Goal: Use online tool/utility: Utilize a website feature to perform a specific function

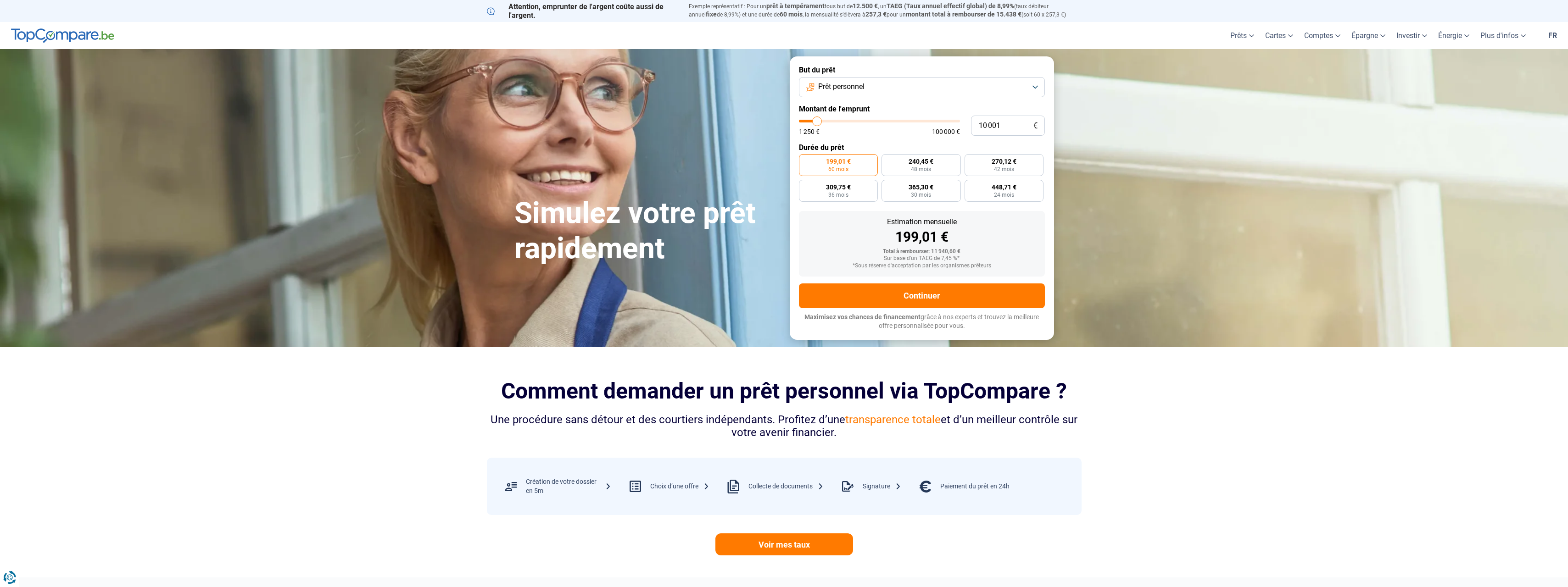
type input "52 000"
type input "52000"
click at [882, 121] on input "range" at bounding box center [880, 121] width 161 height 3
radio input "false"
type input "63 500"
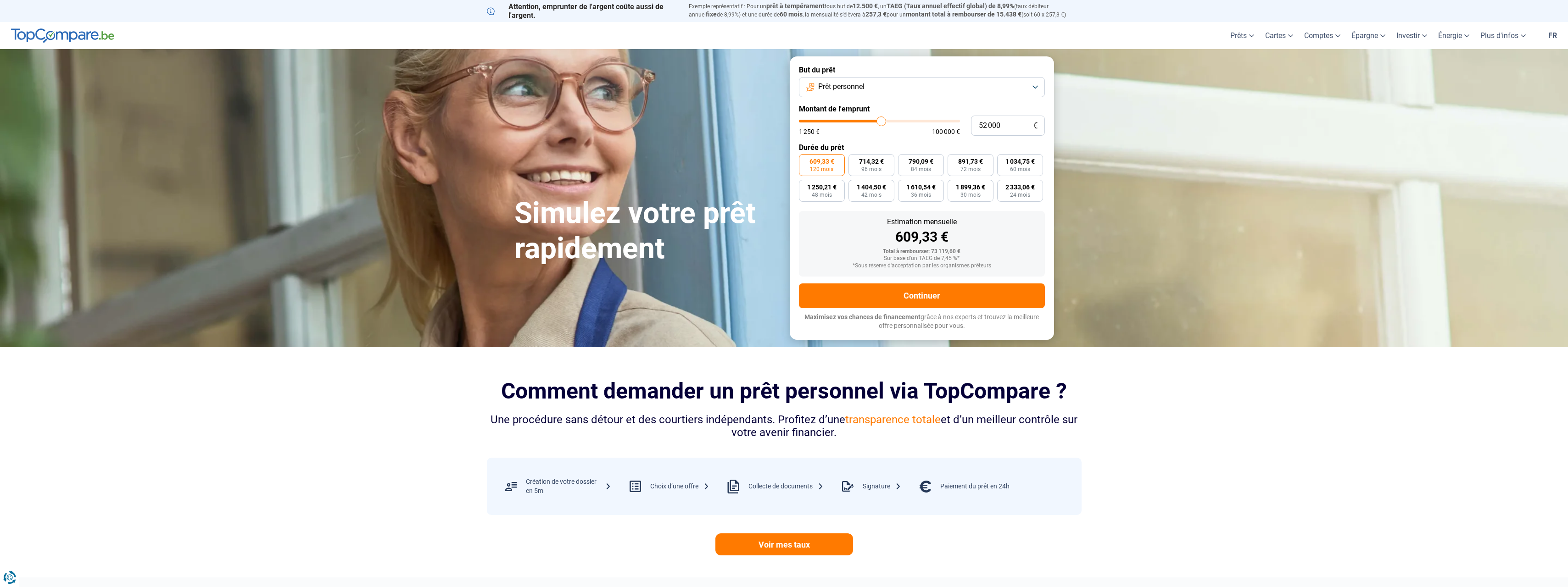
type input "63500"
type input "63 750"
type input "63750"
click at [899, 120] on input "range" at bounding box center [880, 121] width 161 height 3
type input "71 500"
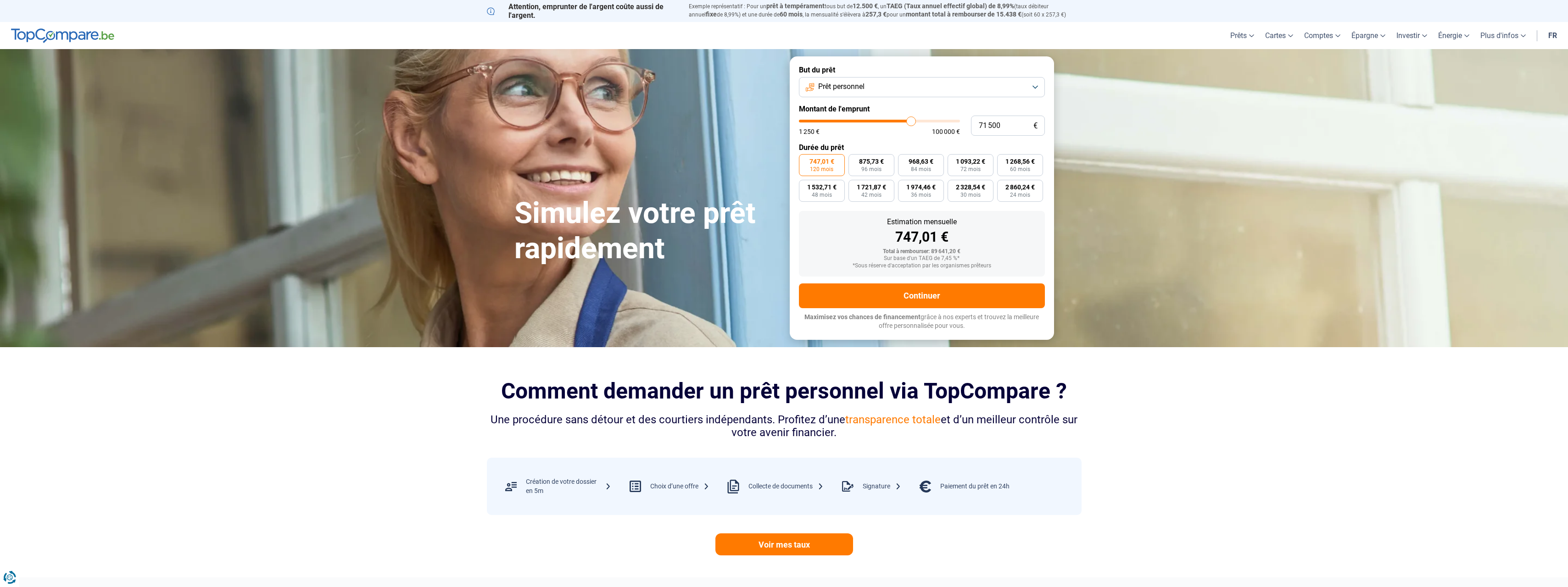
type input "71500"
click at [911, 121] on input "range" at bounding box center [880, 121] width 161 height 3
type input "77 500"
type input "77500"
click at [921, 120] on input "range" at bounding box center [880, 121] width 161 height 3
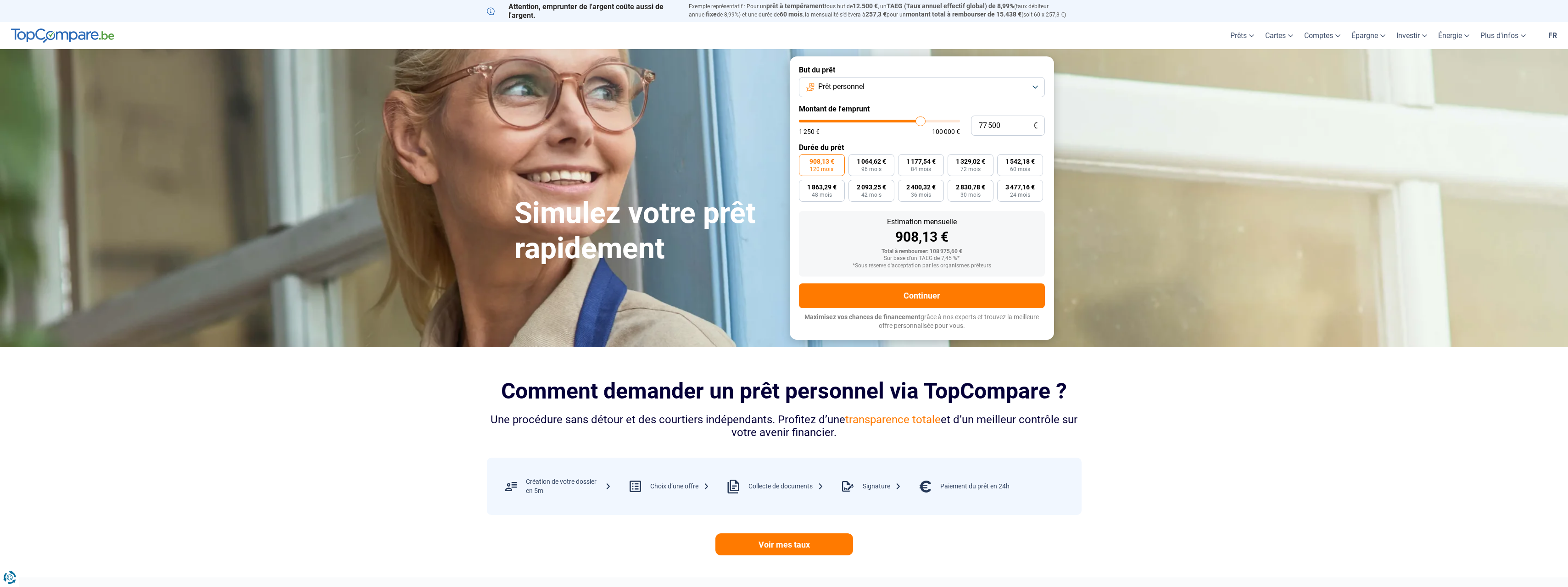
type input "76 500"
type input "76500"
type input "76 250"
type input "76250"
type input "75 500"
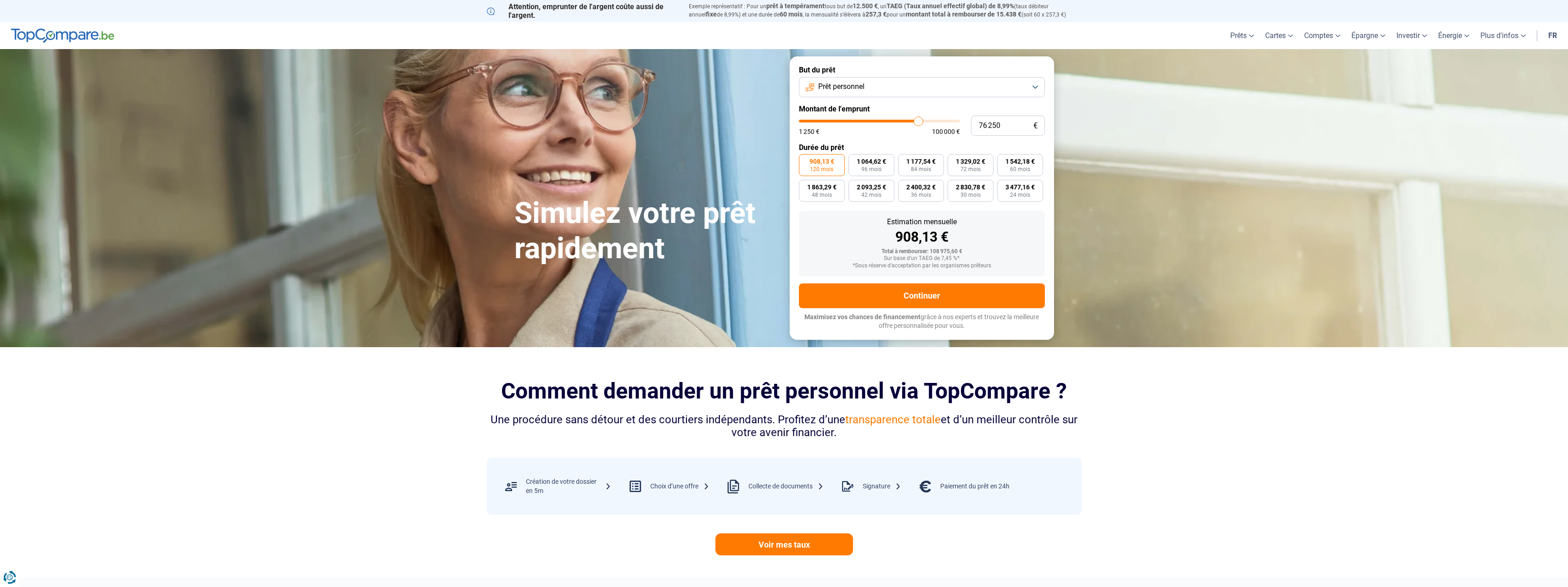
type input "75500"
type input "75 250"
type input "75250"
type input "75 000"
type input "75000"
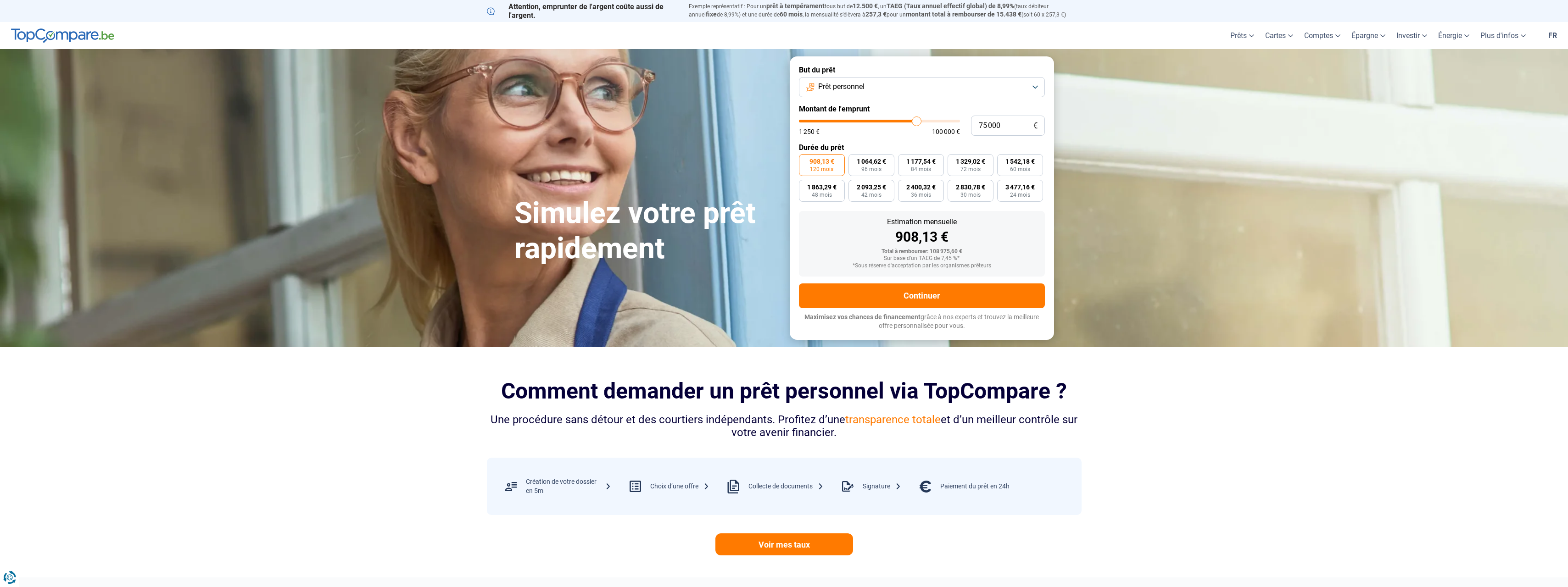
type input "74 750"
type input "74750"
type input "74 250"
type input "74250"
type input "74 000"
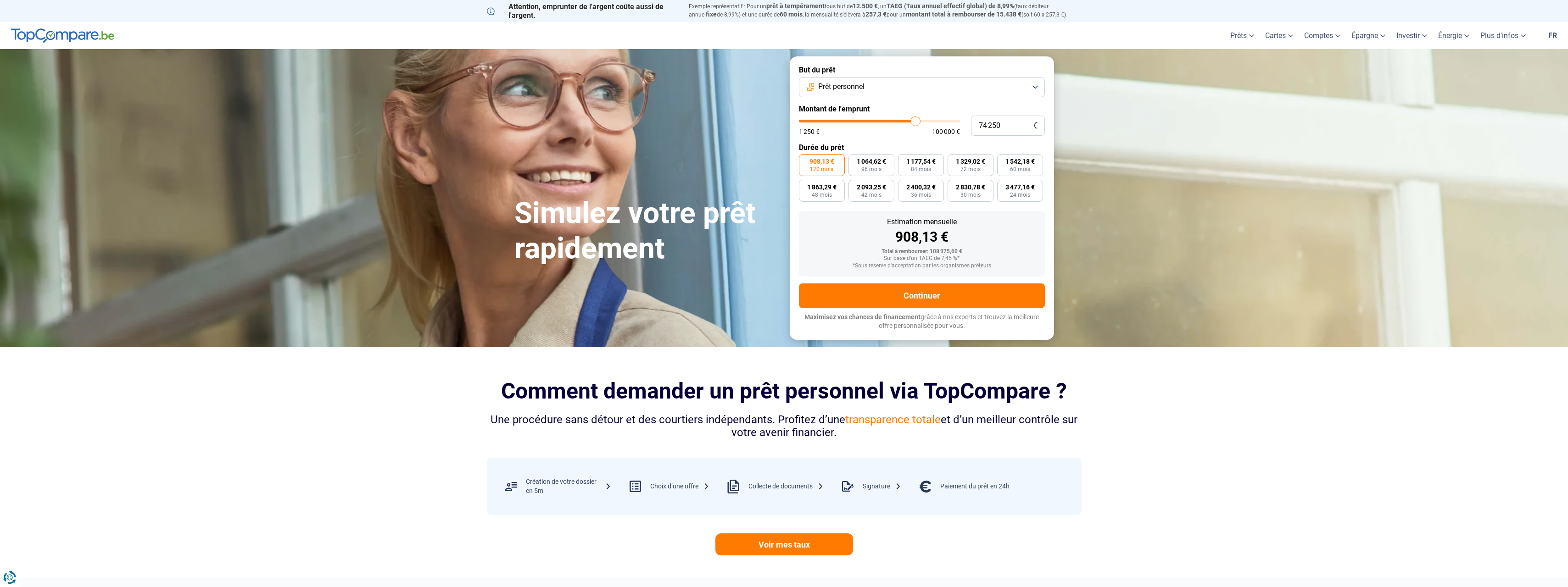
type input "74000"
type input "73 750"
type input "73750"
type input "73 500"
type input "73500"
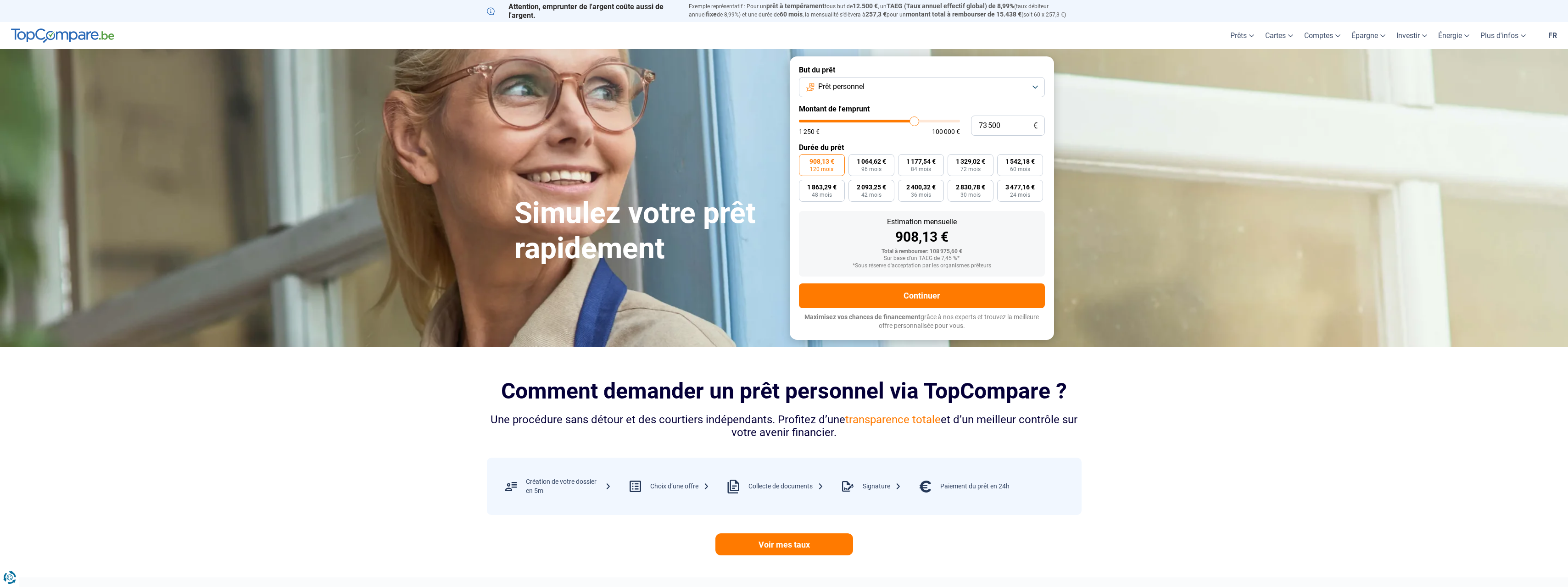
type input "73 250"
type input "73250"
type input "72 750"
type input "72750"
type input "73 250"
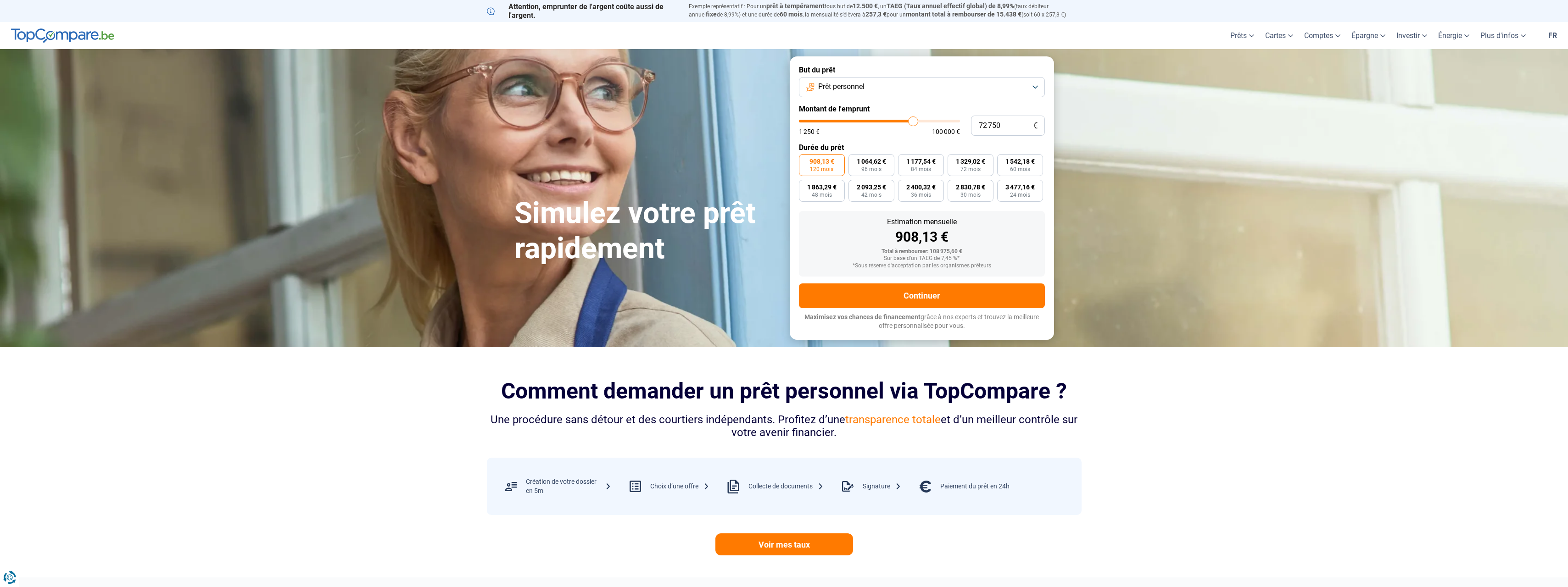
type input "73250"
type input "72 750"
type input "72750"
type input "72 500"
type input "72500"
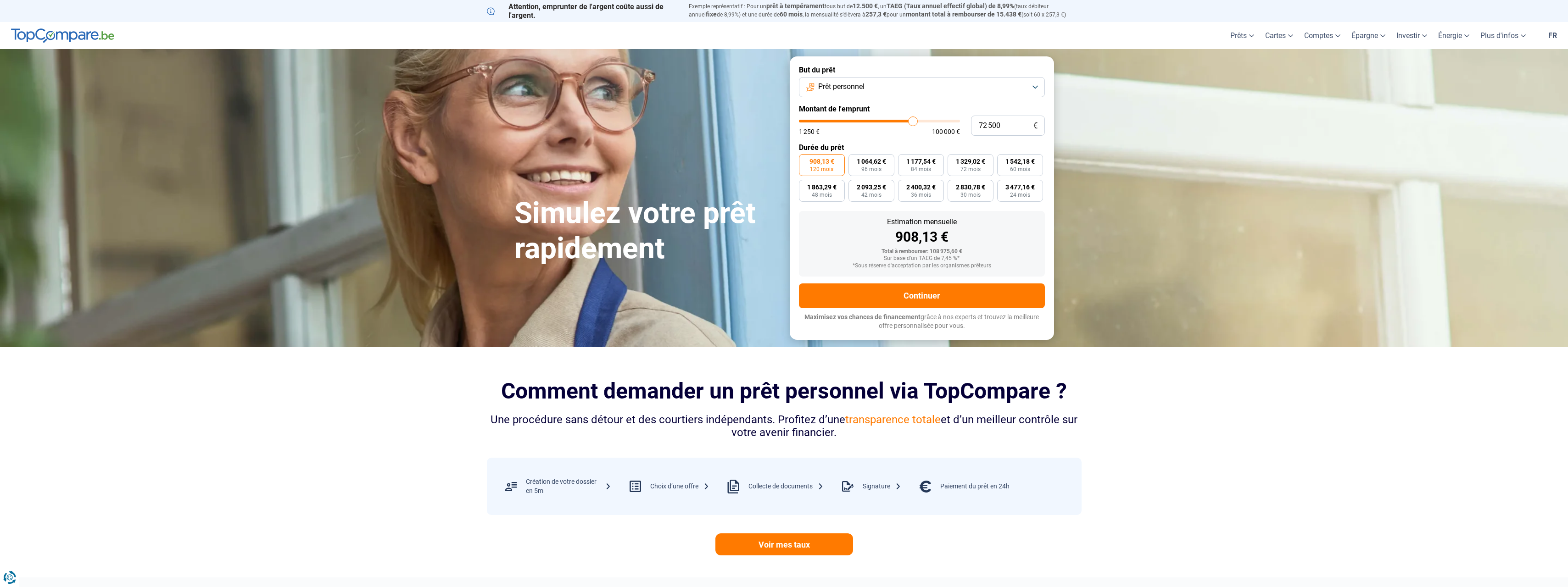
type input "72 250"
type input "72250"
type input "72 000"
type input "72000"
type input "71 750"
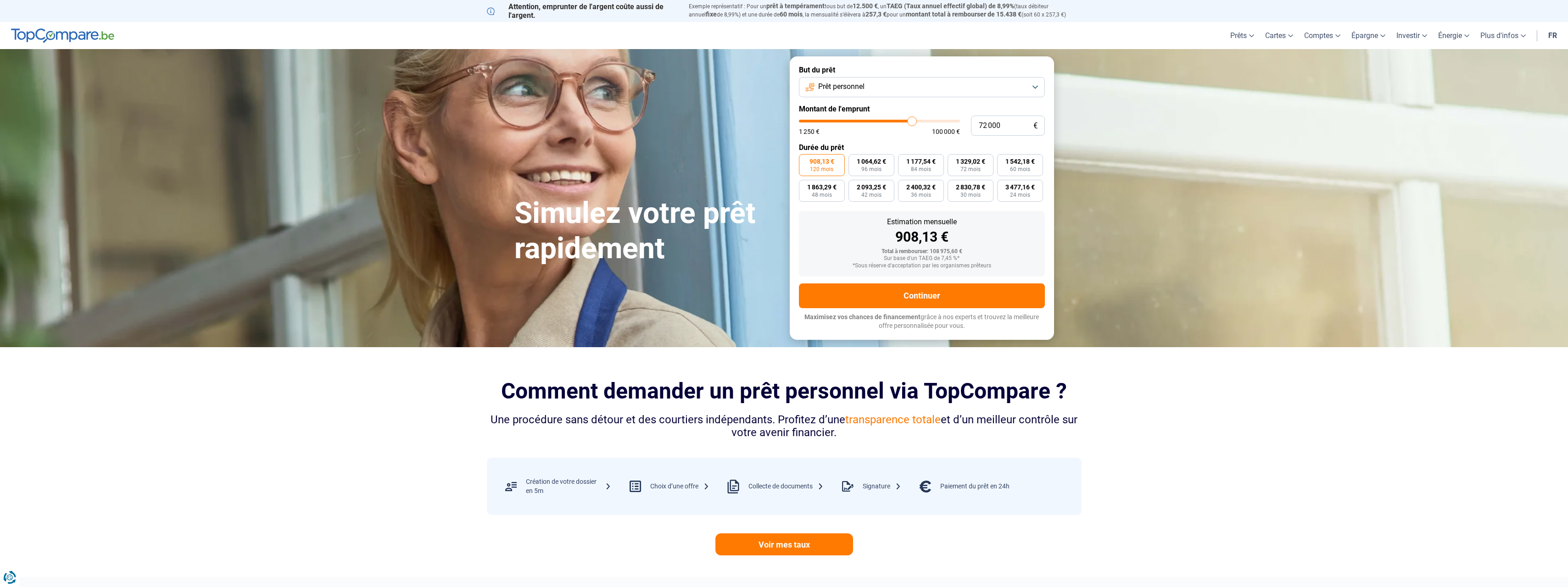
type input "71750"
type input "71 250"
type input "71250"
type input "71 000"
type input "71000"
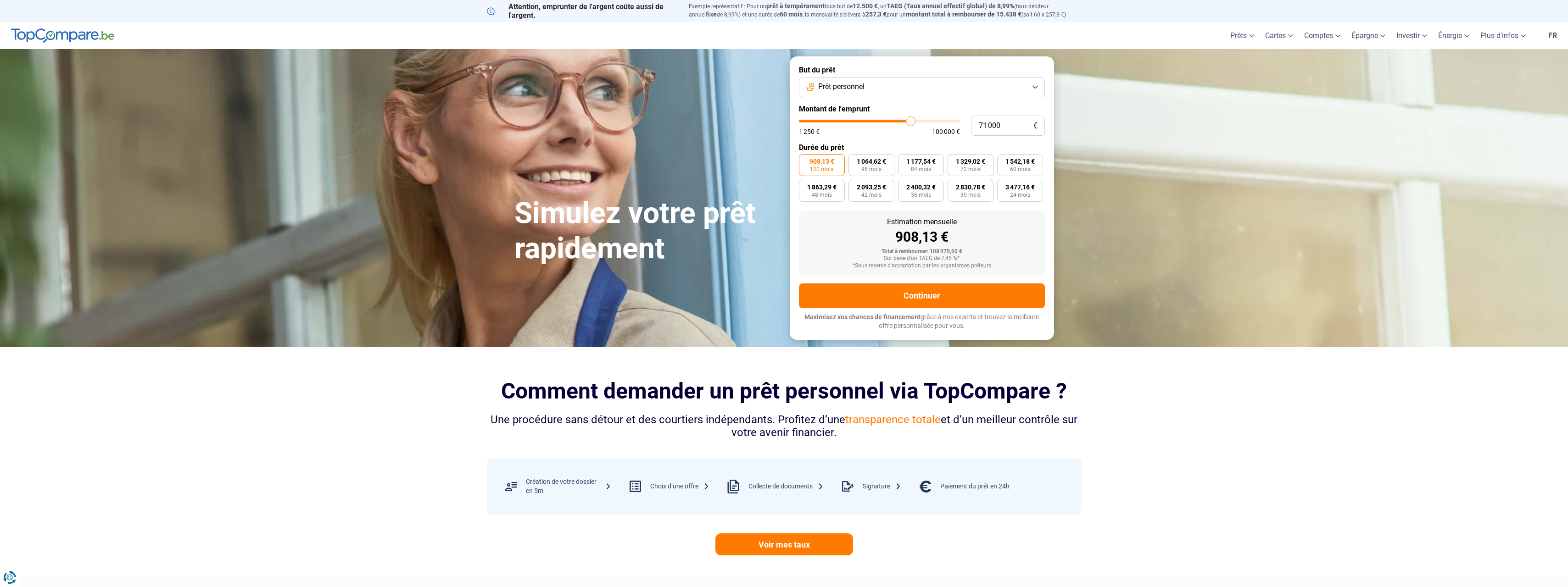
type input "70 750"
type input "70750"
type input "70 500"
type input "70500"
type input "70 750"
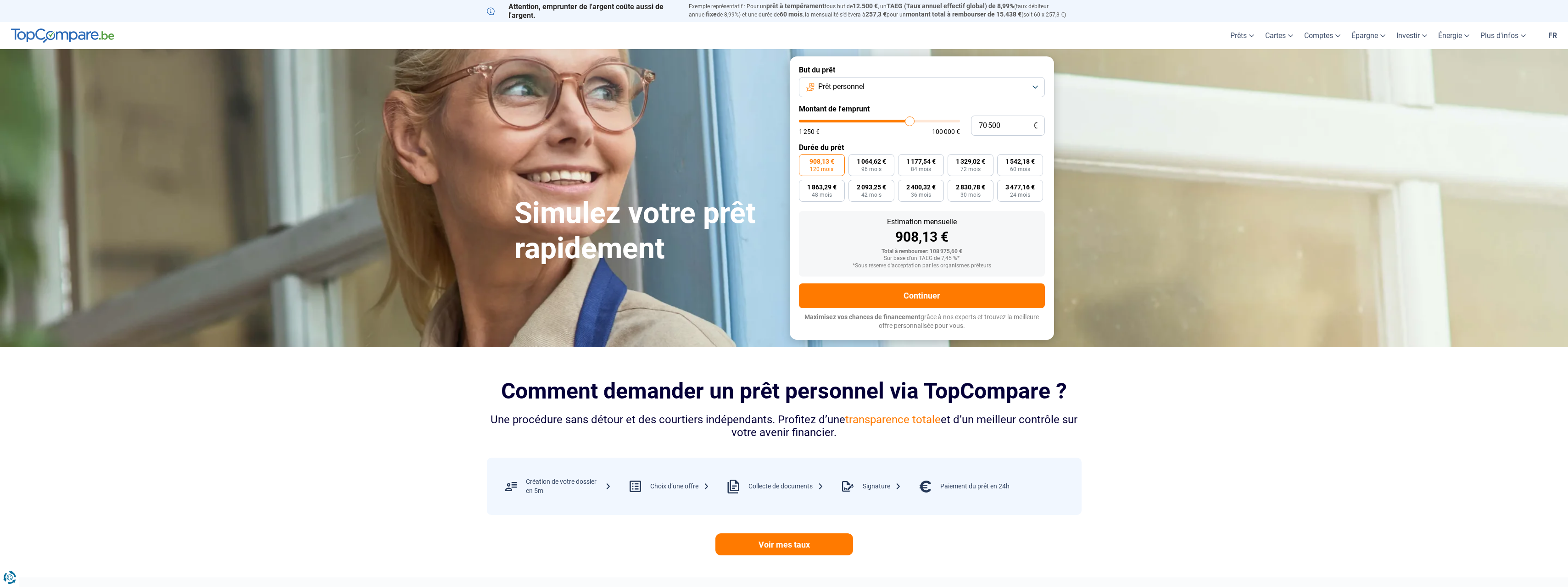
type input "70750"
type input "71 000"
type input "71000"
type input "71 250"
type input "71250"
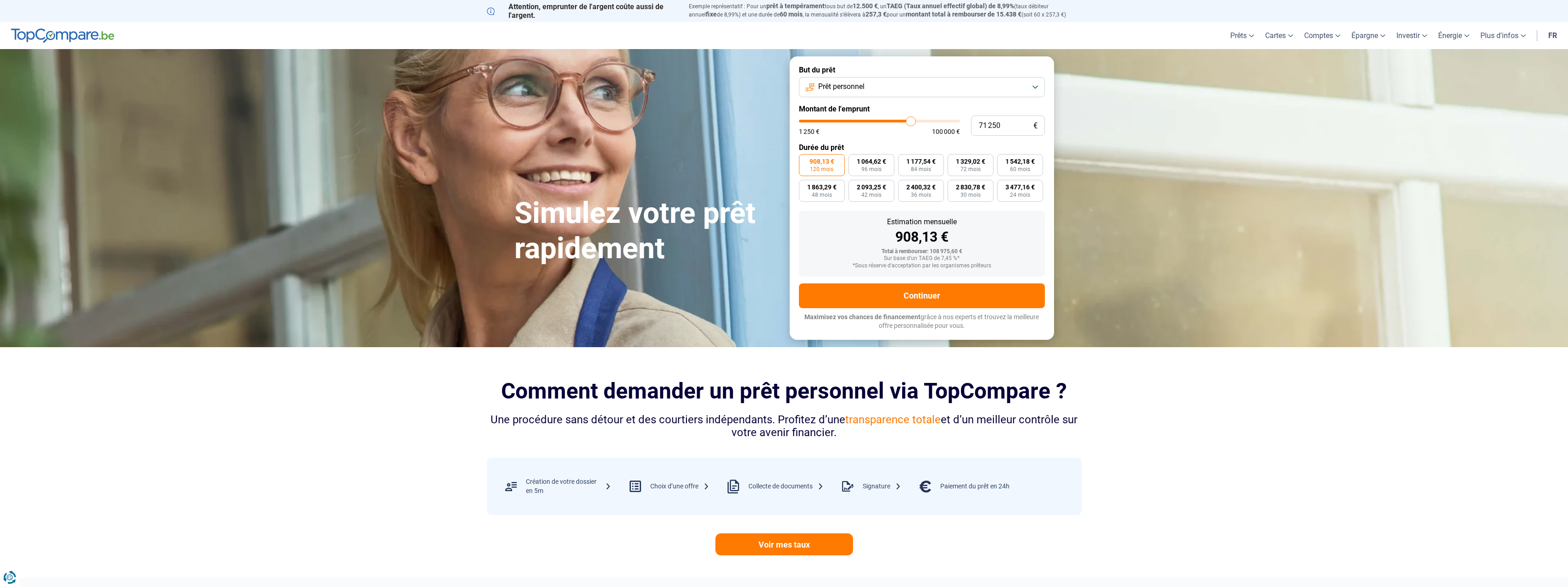
type input "71 750"
type input "71750"
type input "72 000"
type input "72000"
type input "72 250"
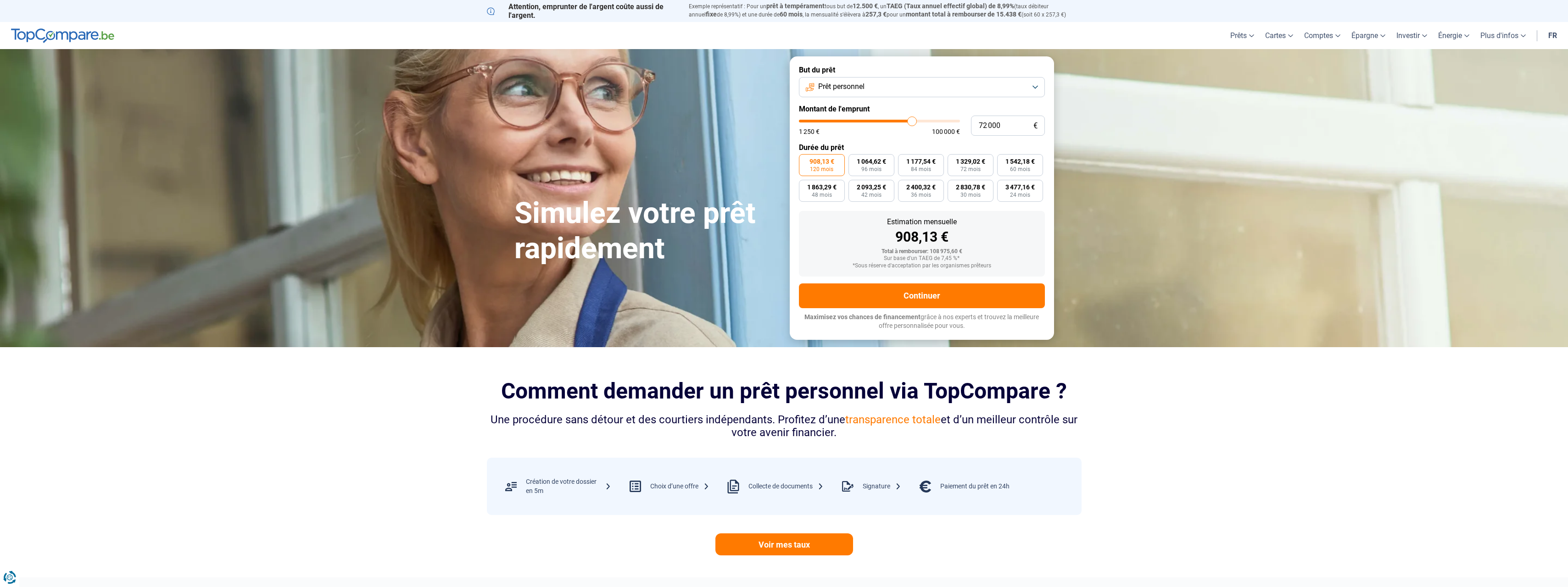
type input "72250"
type input "72 500"
drag, startPoint x: 919, startPoint y: 120, endPoint x: 912, endPoint y: 120, distance: 7.0
type input "72500"
click at [912, 120] on input "range" at bounding box center [880, 121] width 161 height 3
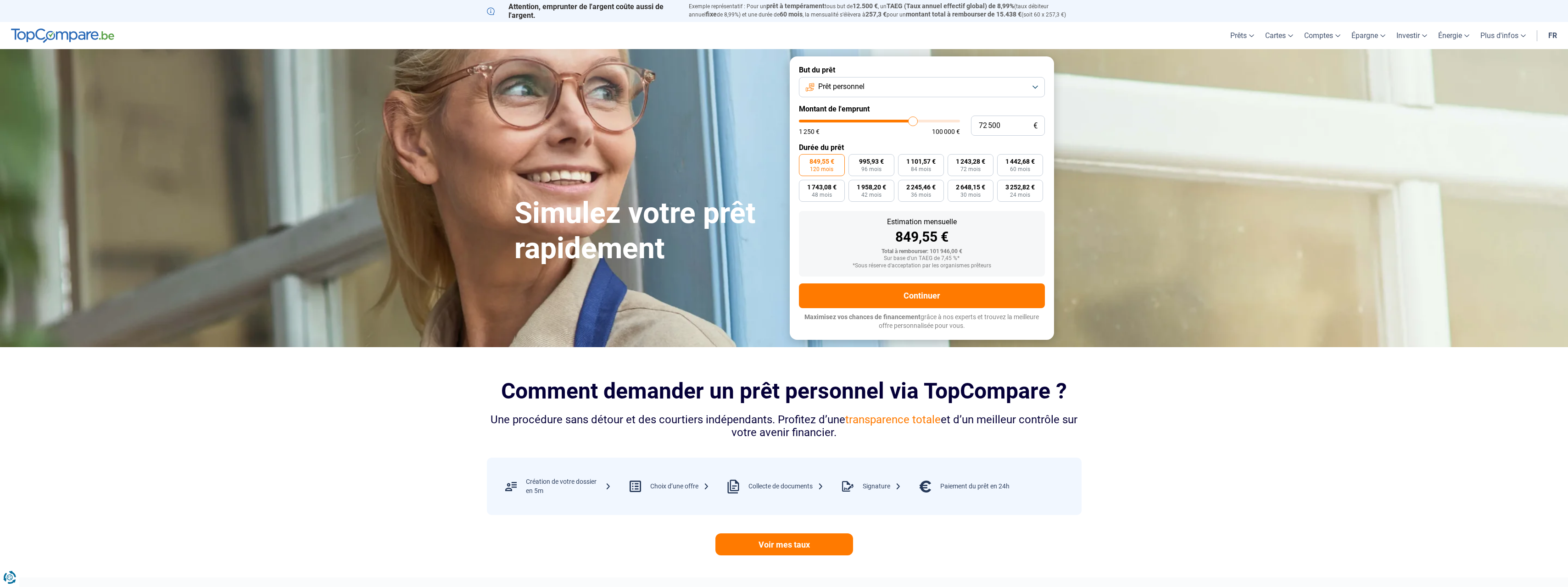
type input "72 000"
type input "72000"
type input "71 750"
type input "71750"
type input "71 250"
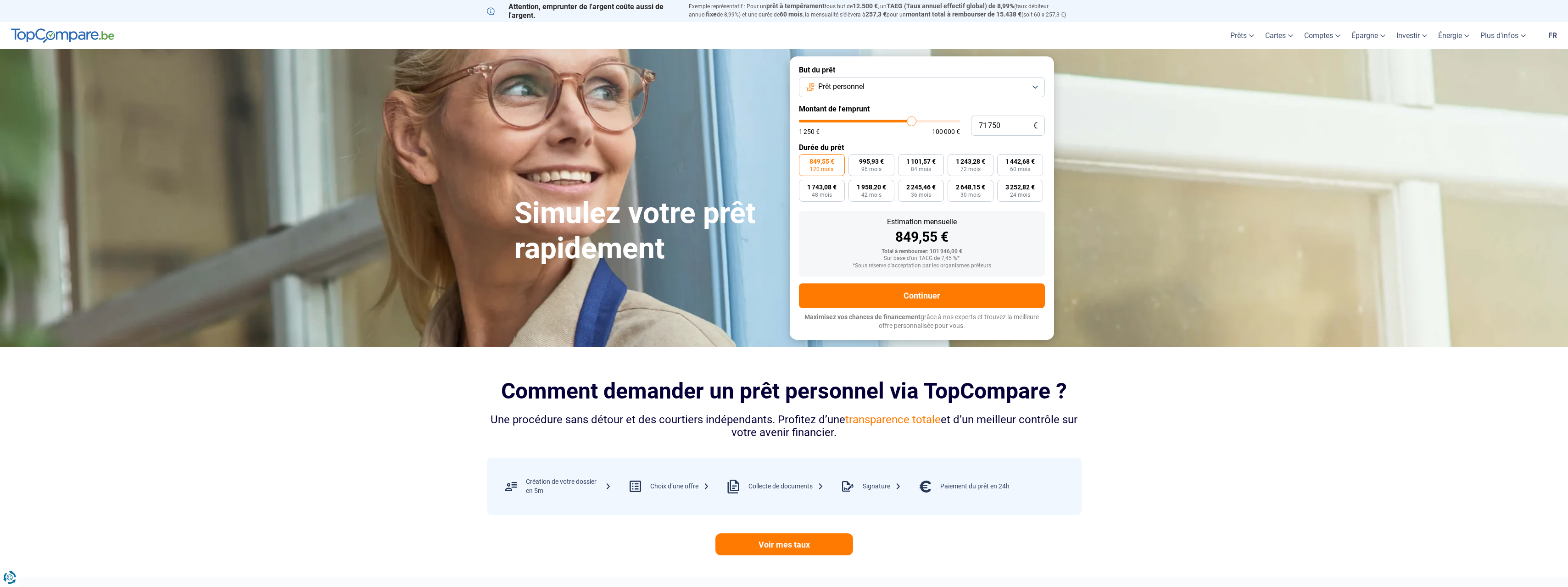
type input "71250"
type input "71 000"
type input "71000"
type input "70 750"
type input "70750"
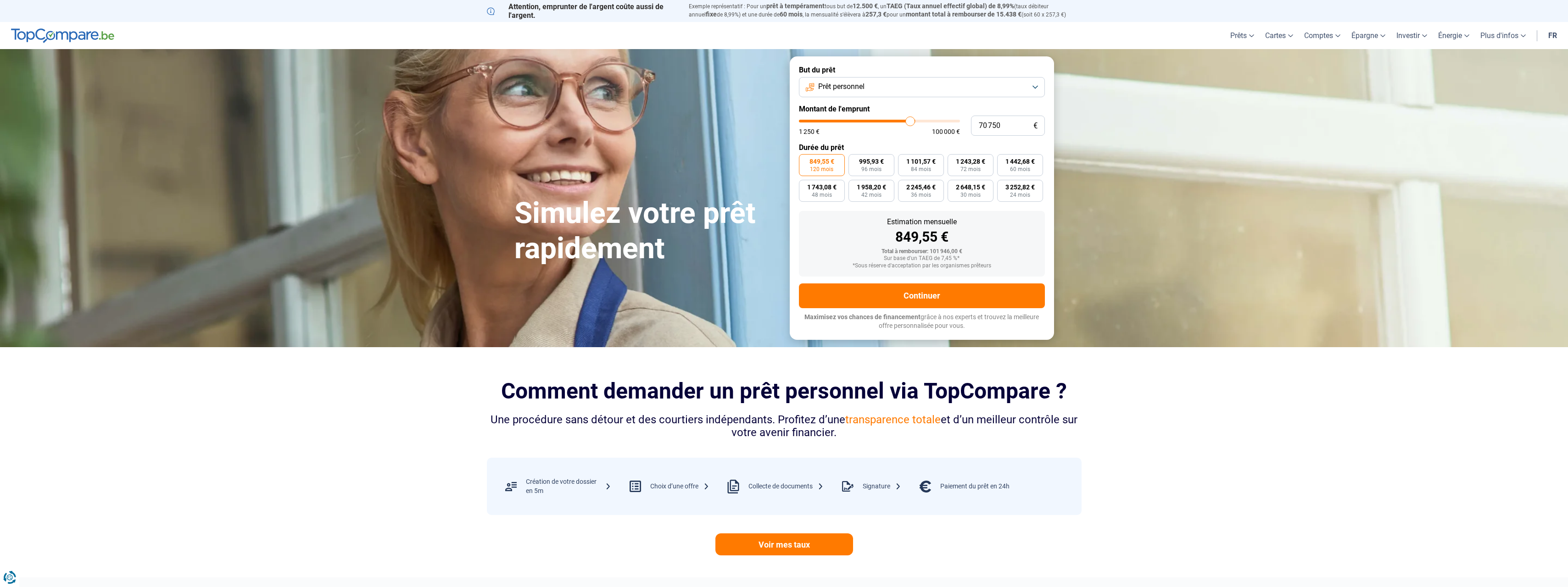
type input "70 500"
type input "70500"
type input "70 250"
type input "70250"
type input "69 500"
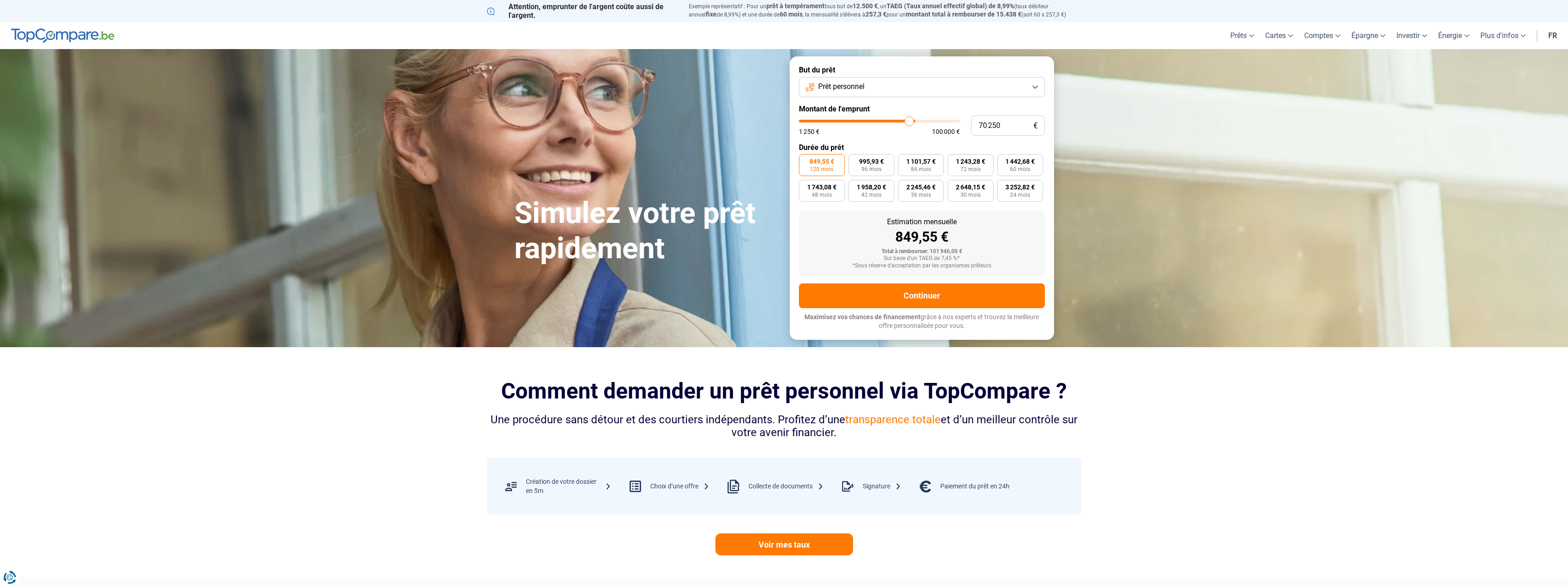
type input "69500"
type input "69 250"
type input "69250"
type input "69 000"
type input "69000"
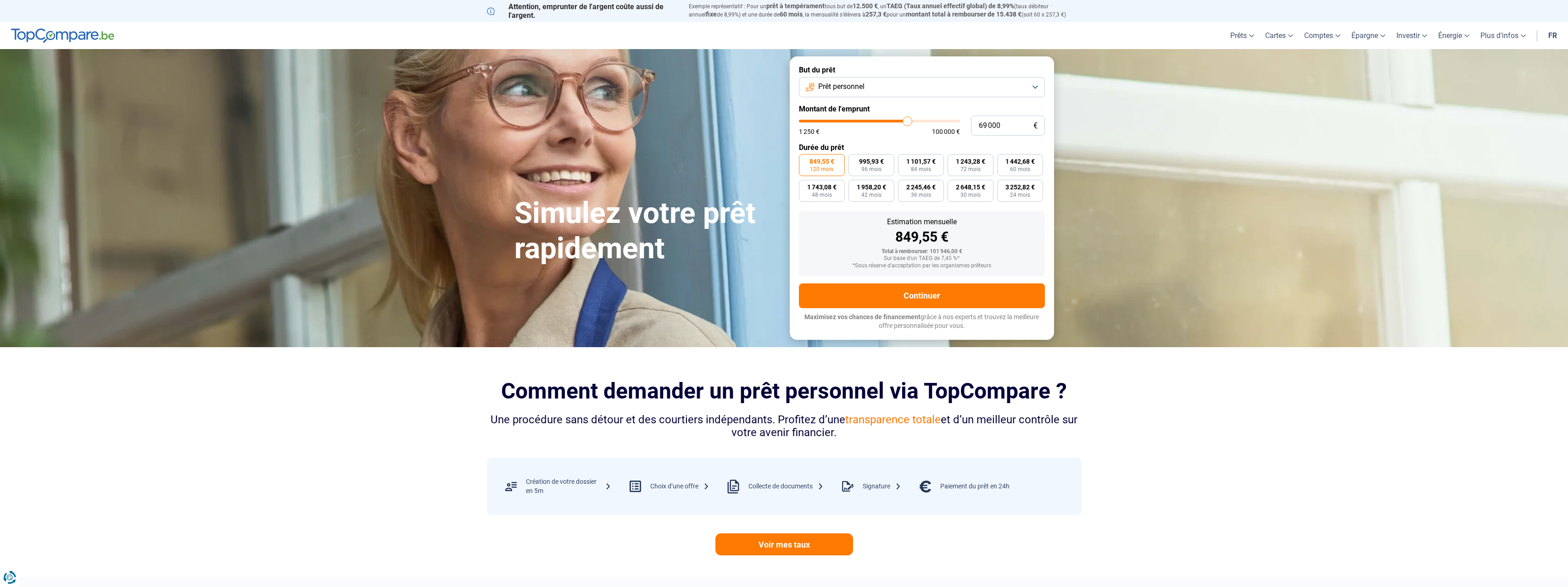
type input "68 750"
type input "68750"
type input "68 250"
type input "68250"
type input "68 000"
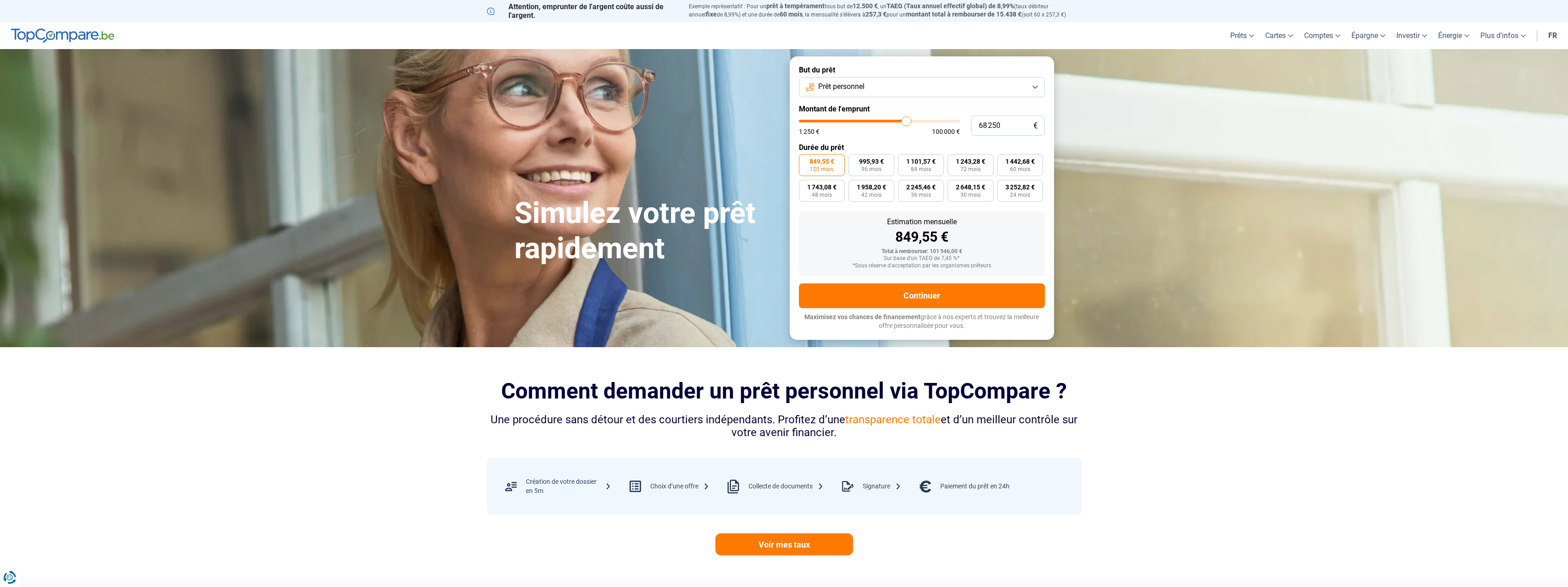
type input "68000"
type input "67 750"
type input "67750"
type input "67 500"
type input "67500"
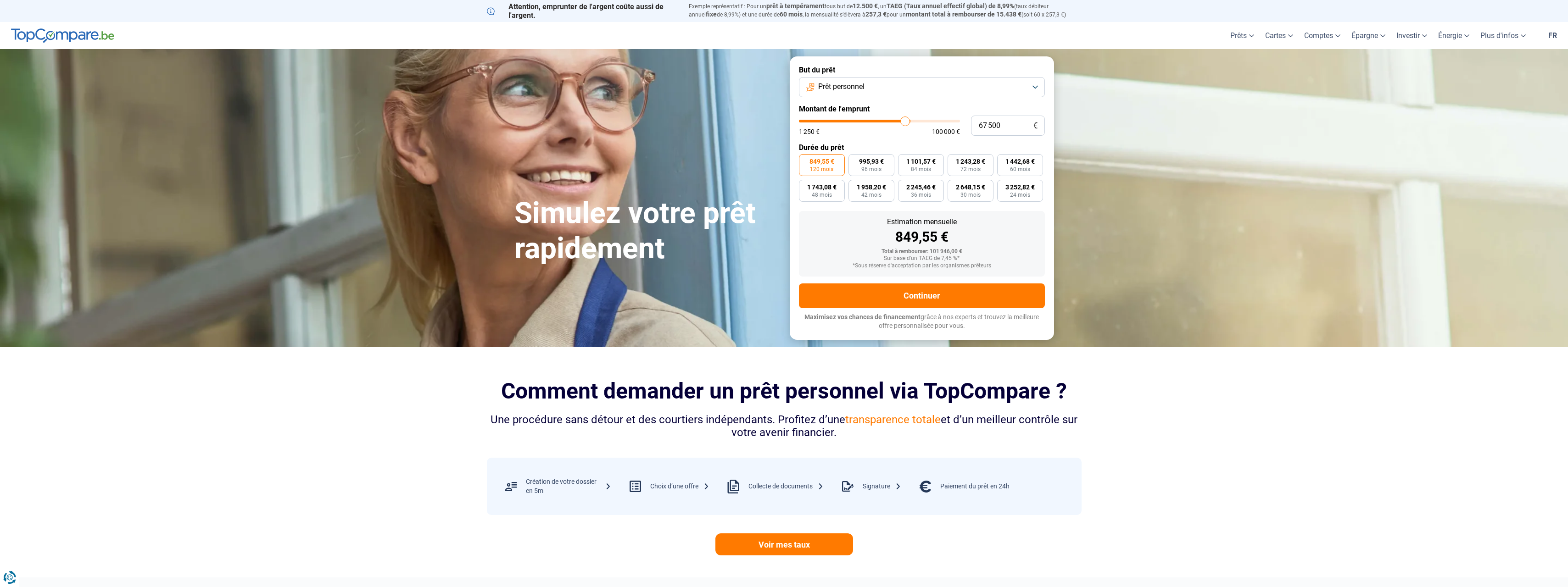
type input "67 250"
type input "67250"
type input "66 750"
type input "66750"
type input "66 500"
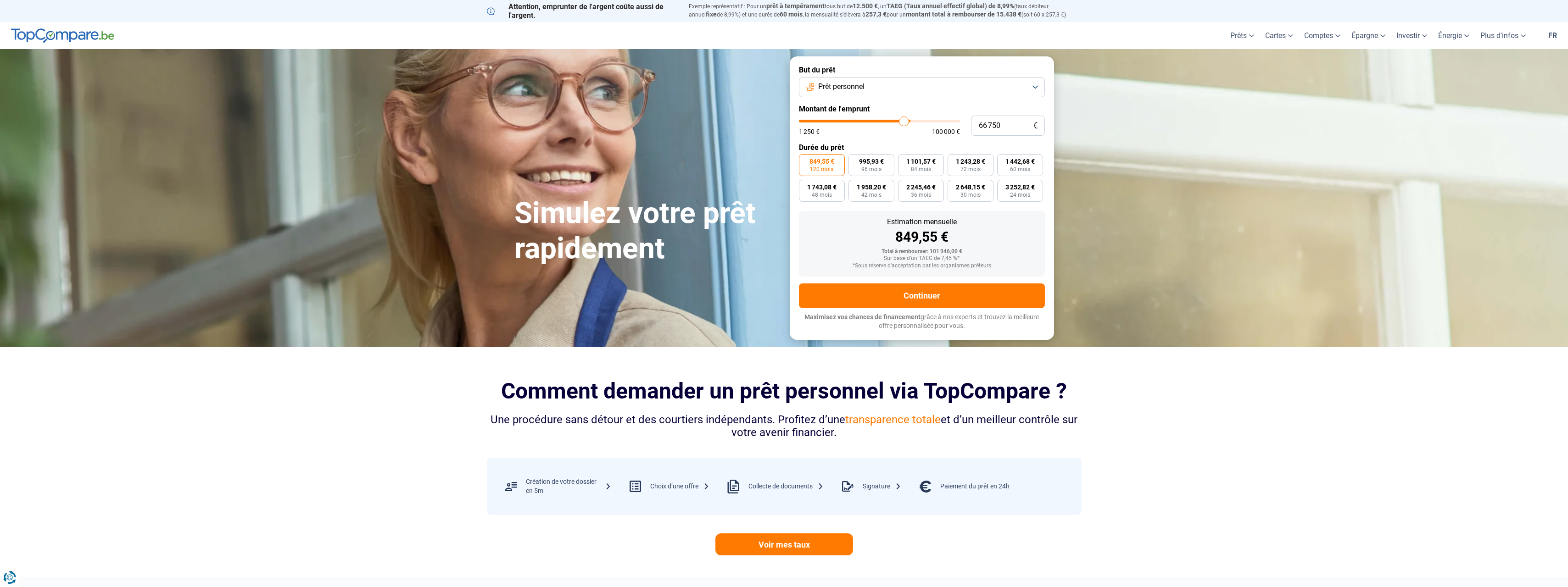
type input "66500"
type input "66 250"
type input "66250"
type input "66 000"
type input "66000"
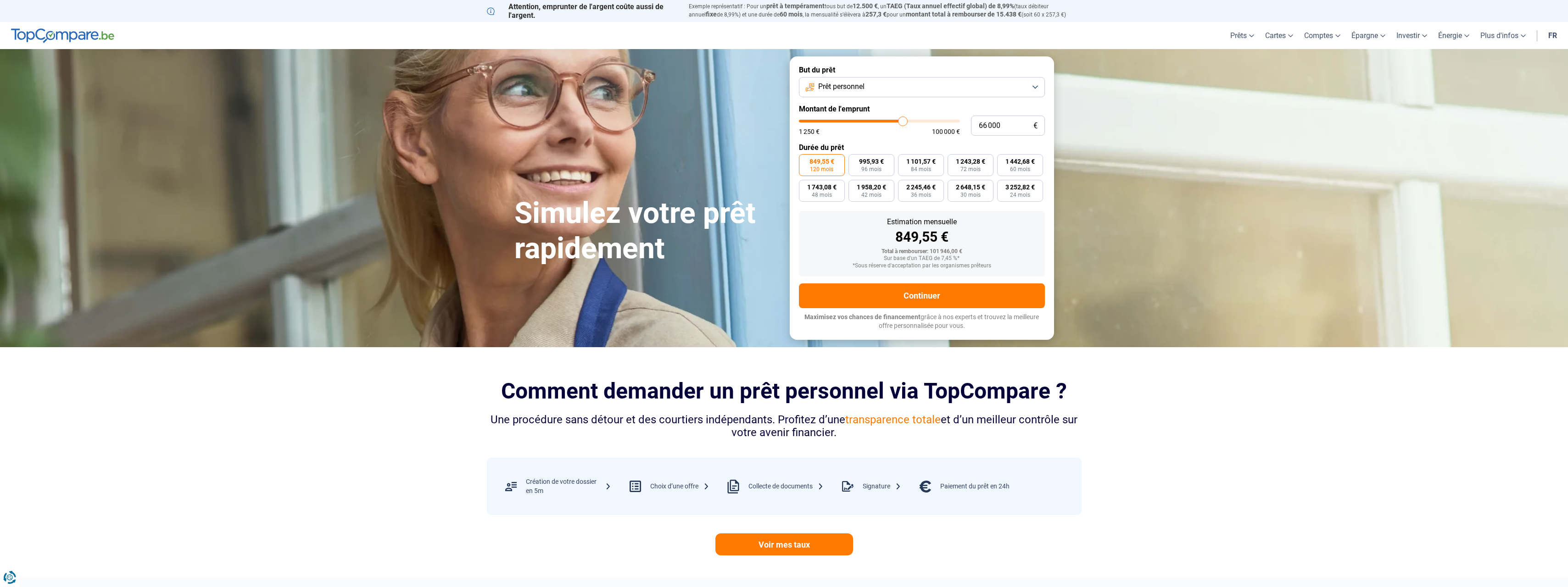
type input "65 250"
type input "65250"
type input "65 000"
type input "65000"
type input "64 750"
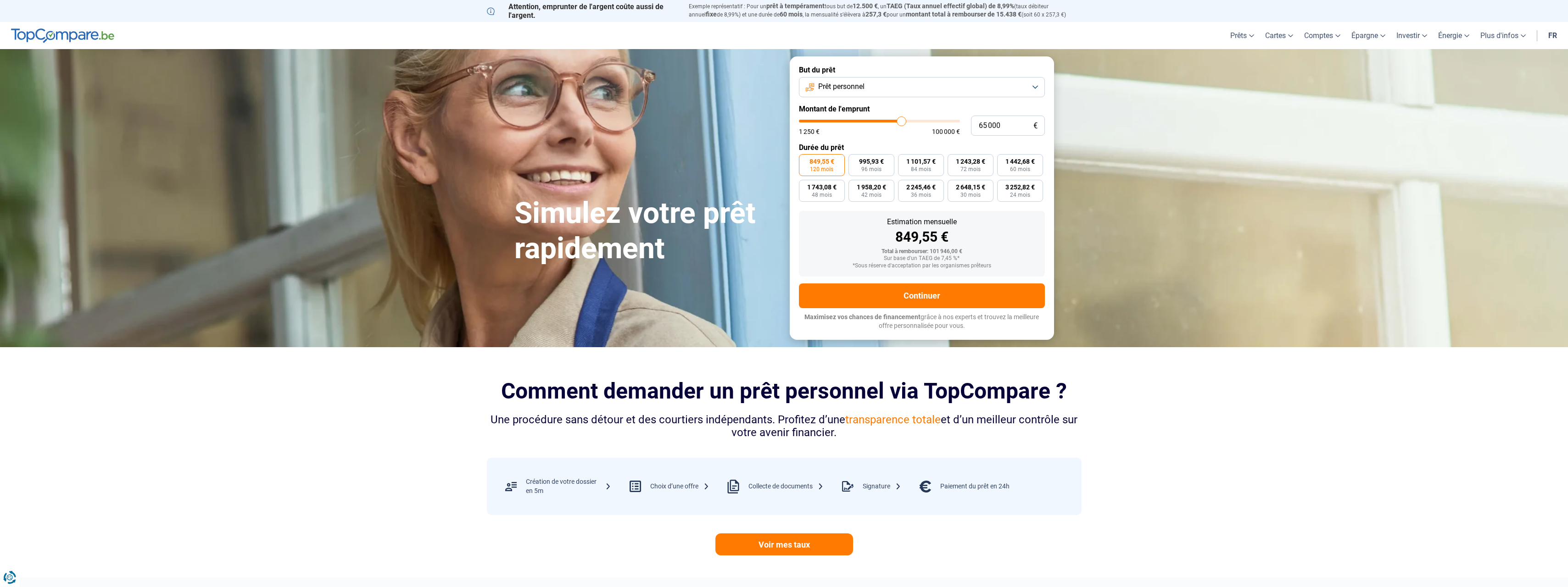
type input "64750"
type input "64 500"
type input "64500"
type input "64 250"
type input "64250"
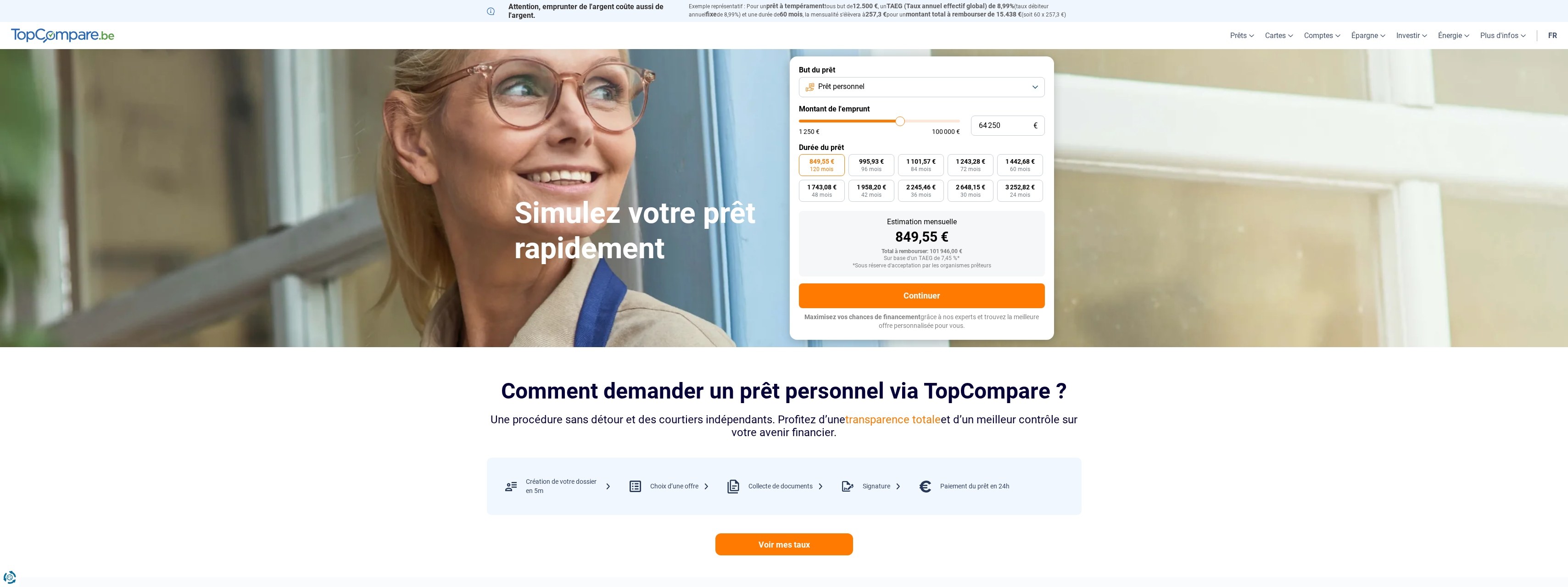
type input "63 750"
type input "63750"
type input "63 500"
type input "63500"
type input "63 250"
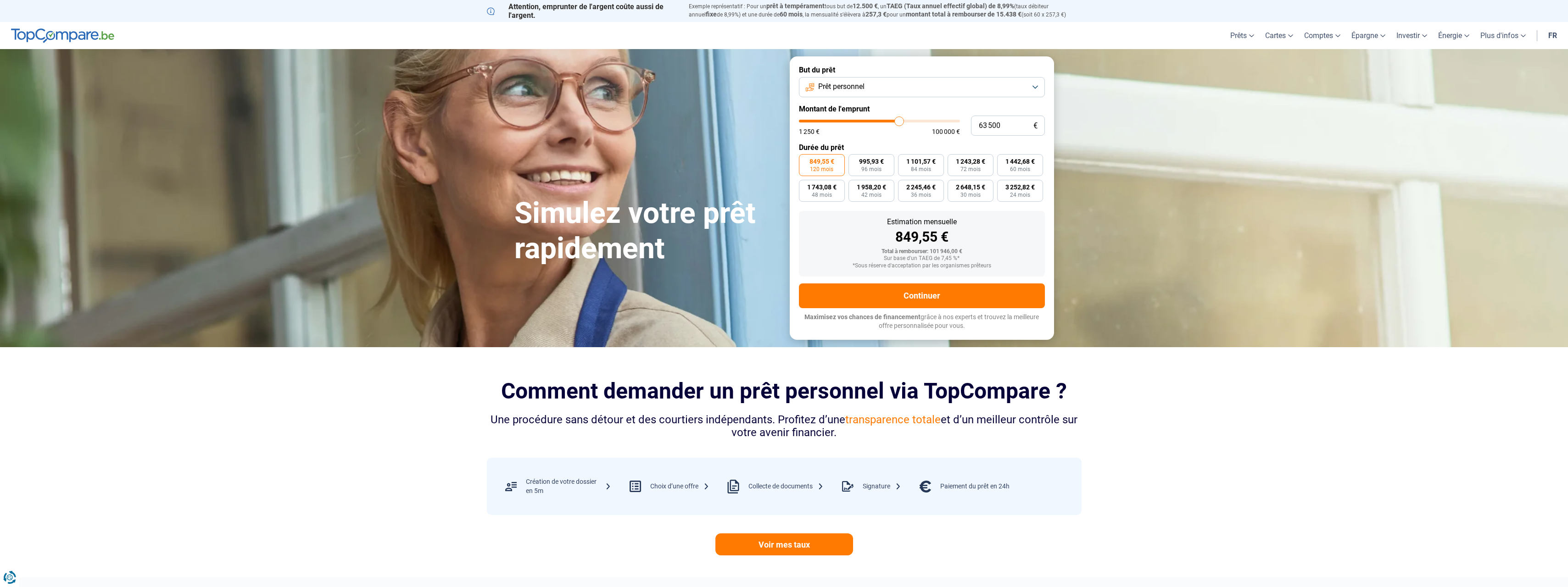
type input "63250"
type input "63 000"
type input "63000"
type input "62 500"
type input "62500"
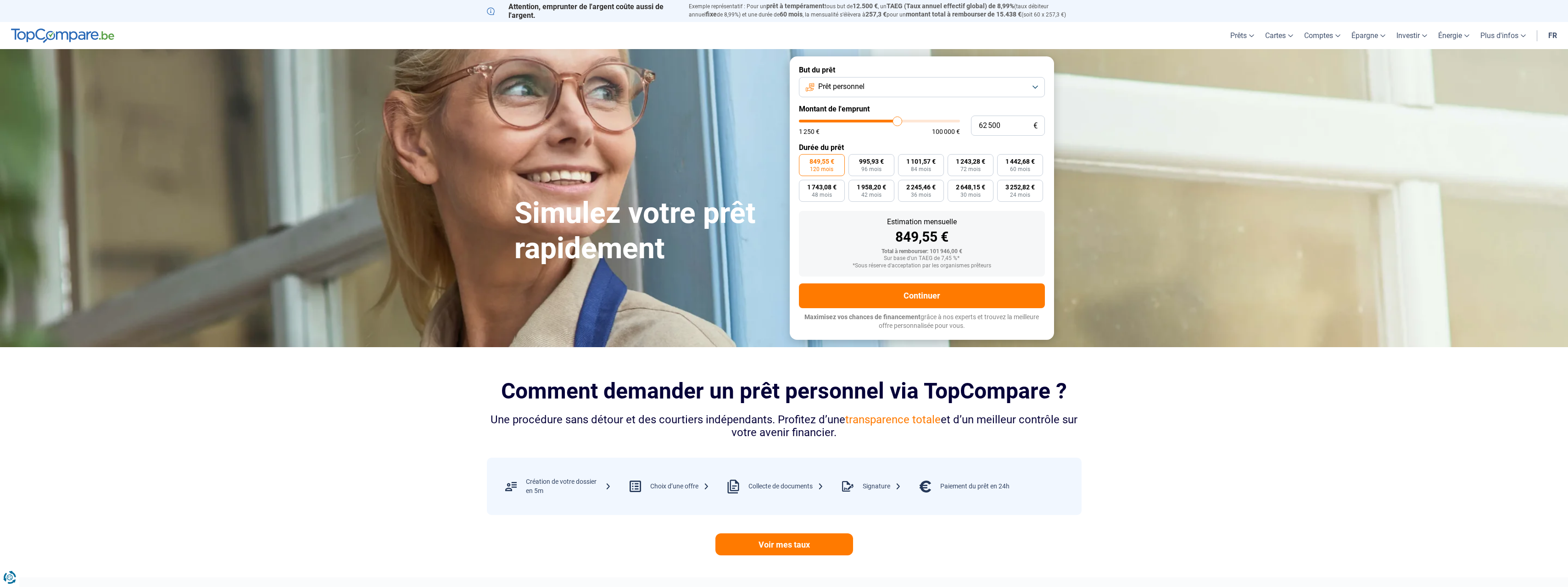
type input "62 250"
type input "62250"
type input "62 000"
type input "62000"
type input "61 750"
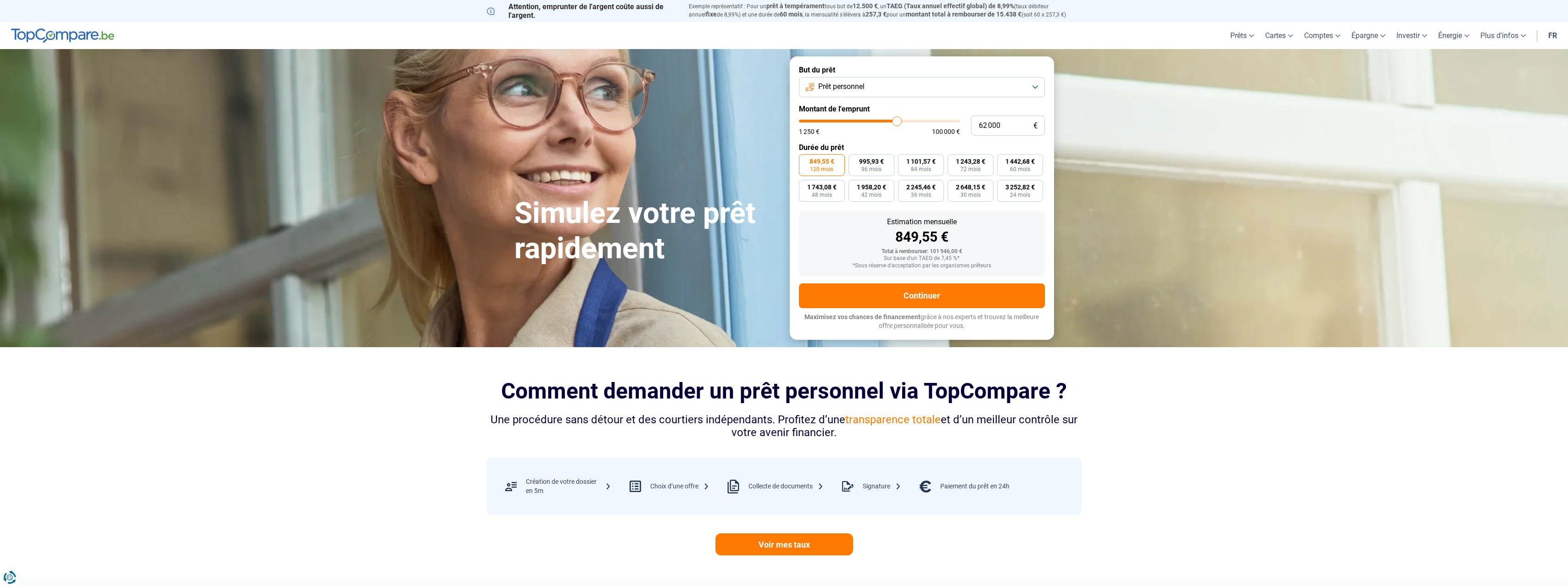
type input "61750"
type input "61 500"
type input "61500"
type input "60 750"
type input "60750"
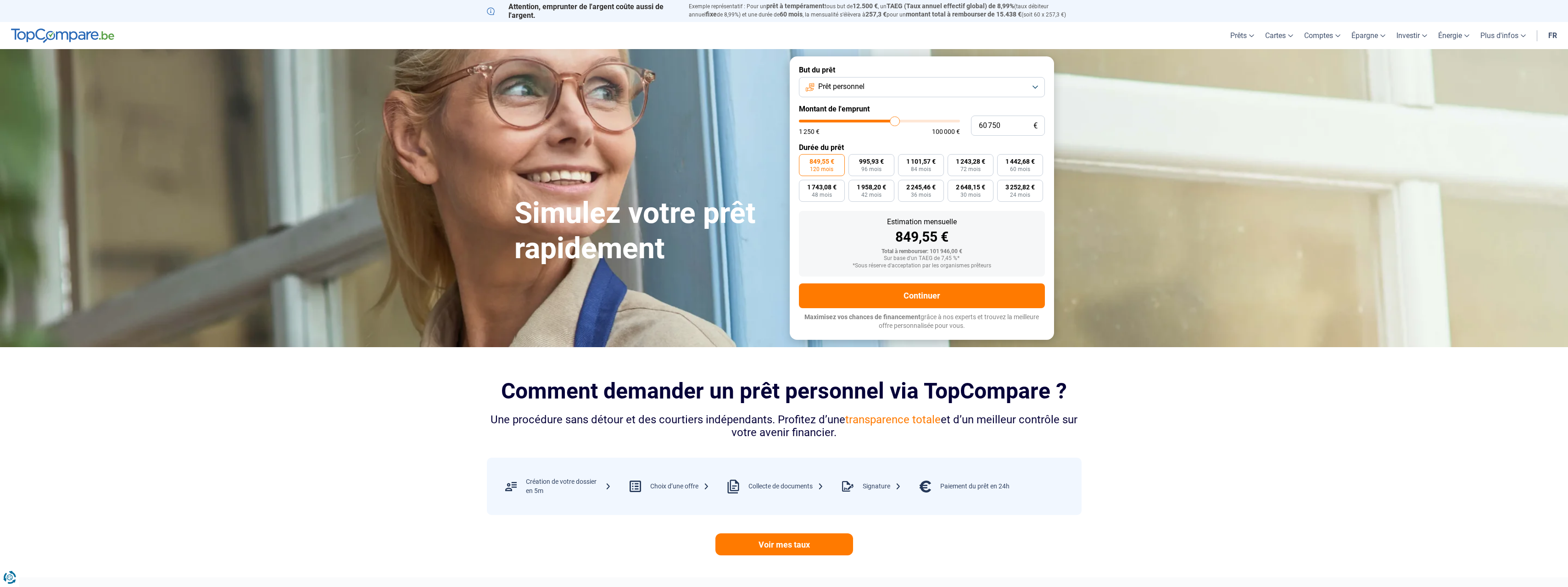
type input "60 500"
type input "60500"
type input "60 250"
type input "60250"
type input "60 000"
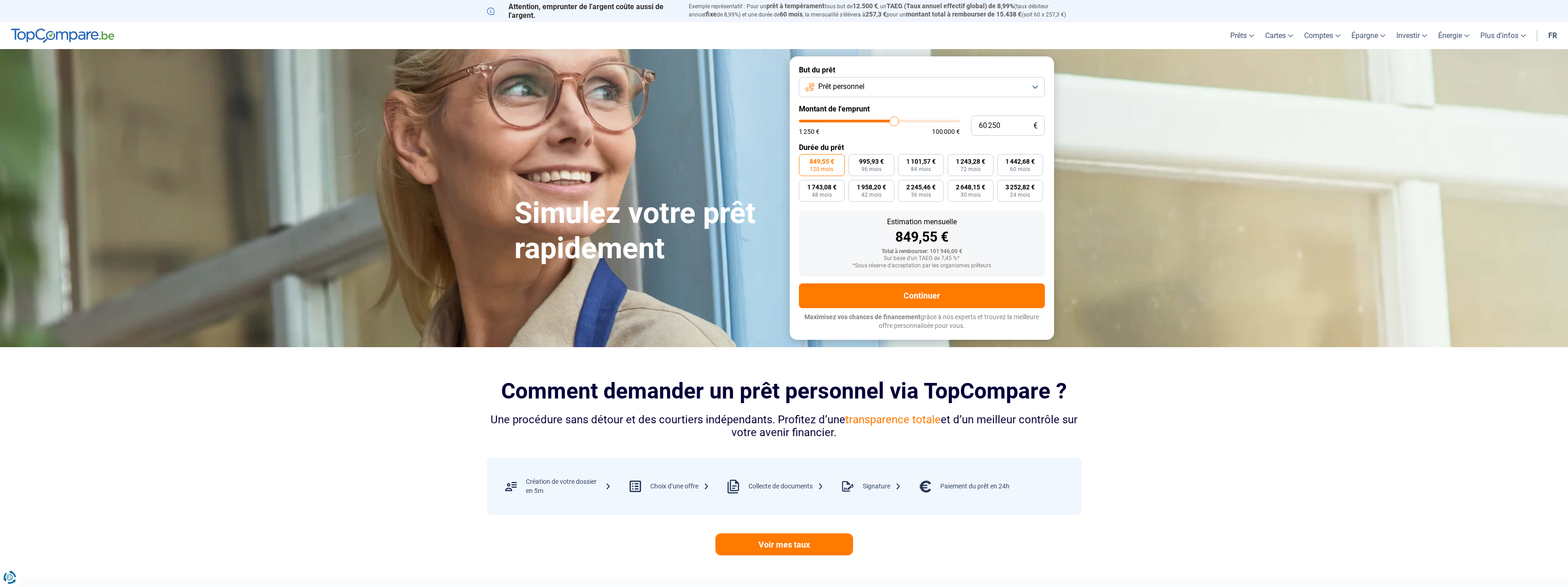
type input "60000"
type input "59 500"
type input "59500"
type input "59 000"
type input "59000"
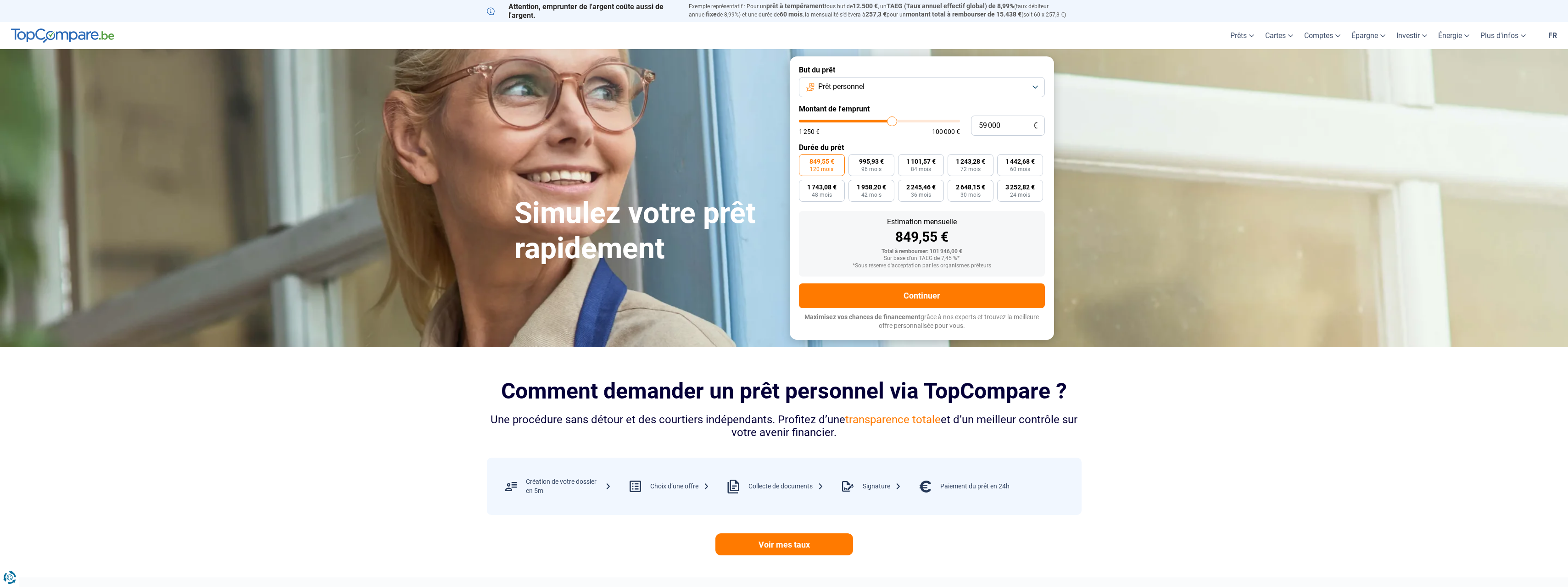
type input "58 750"
type input "58750"
type input "58 500"
type input "58500"
type input "58 000"
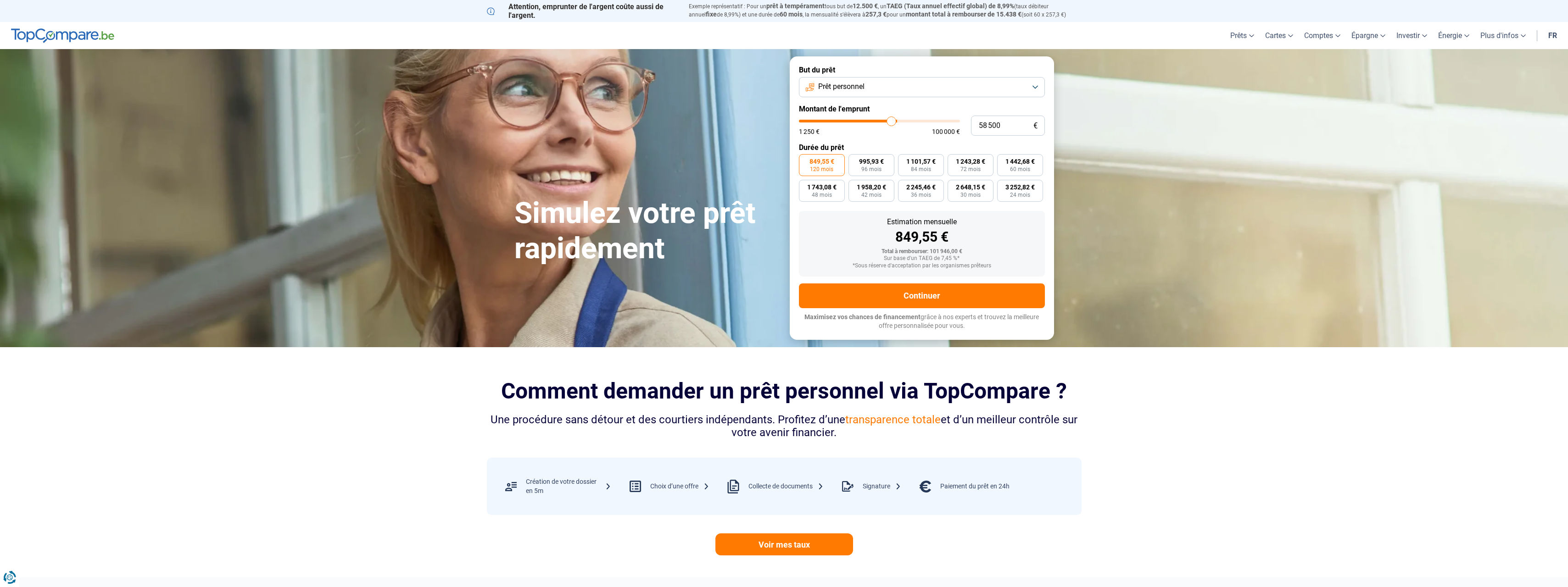
type input "58000"
type input "57 750"
type input "57750"
type input "57 500"
type input "57500"
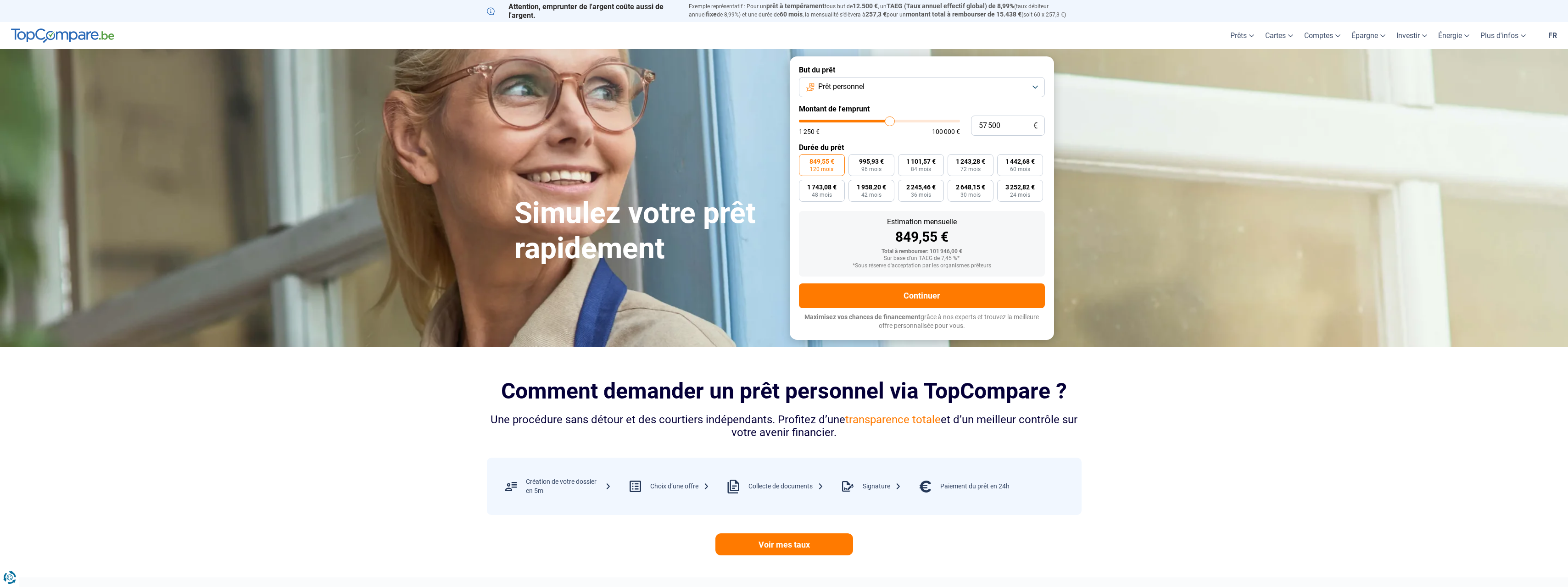
type input "57 250"
type input "57250"
type input "57 000"
type input "57000"
type input "56 500"
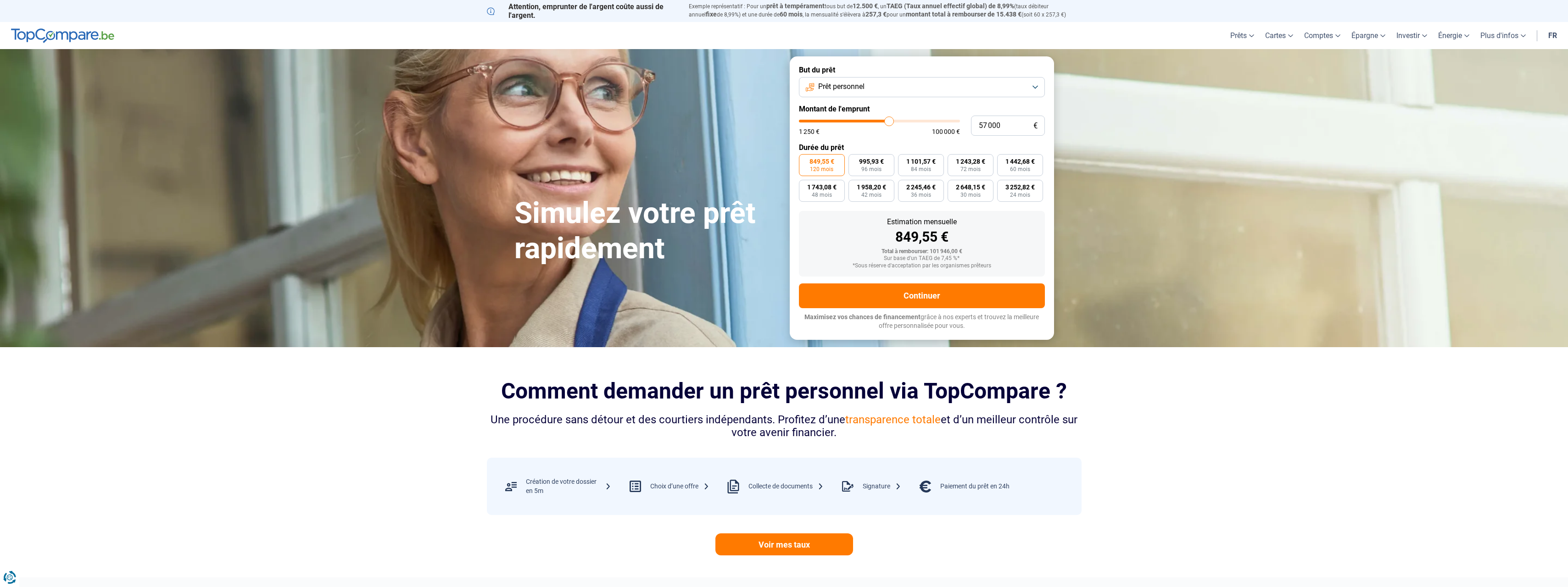
type input "56500"
type input "56 250"
type input "56250"
type input "56 000"
type input "56000"
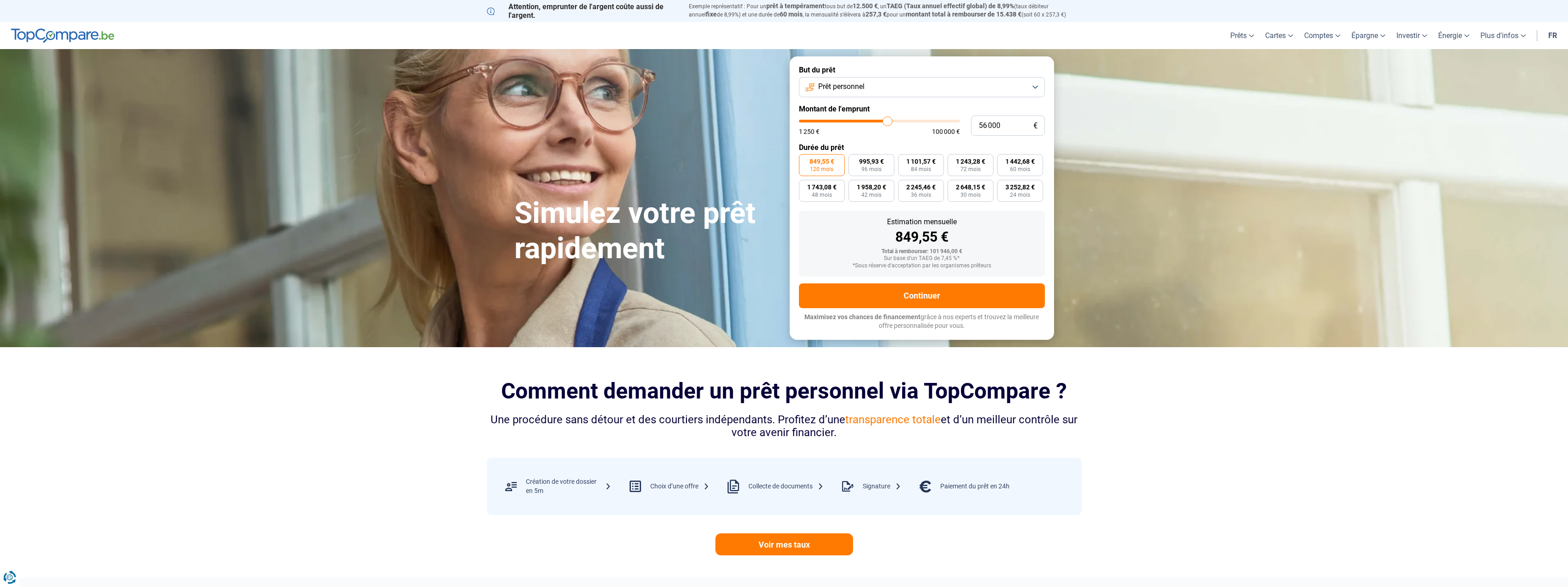
type input "55 750"
type input "55750"
type input "55 500"
type input "55500"
type input "55 000"
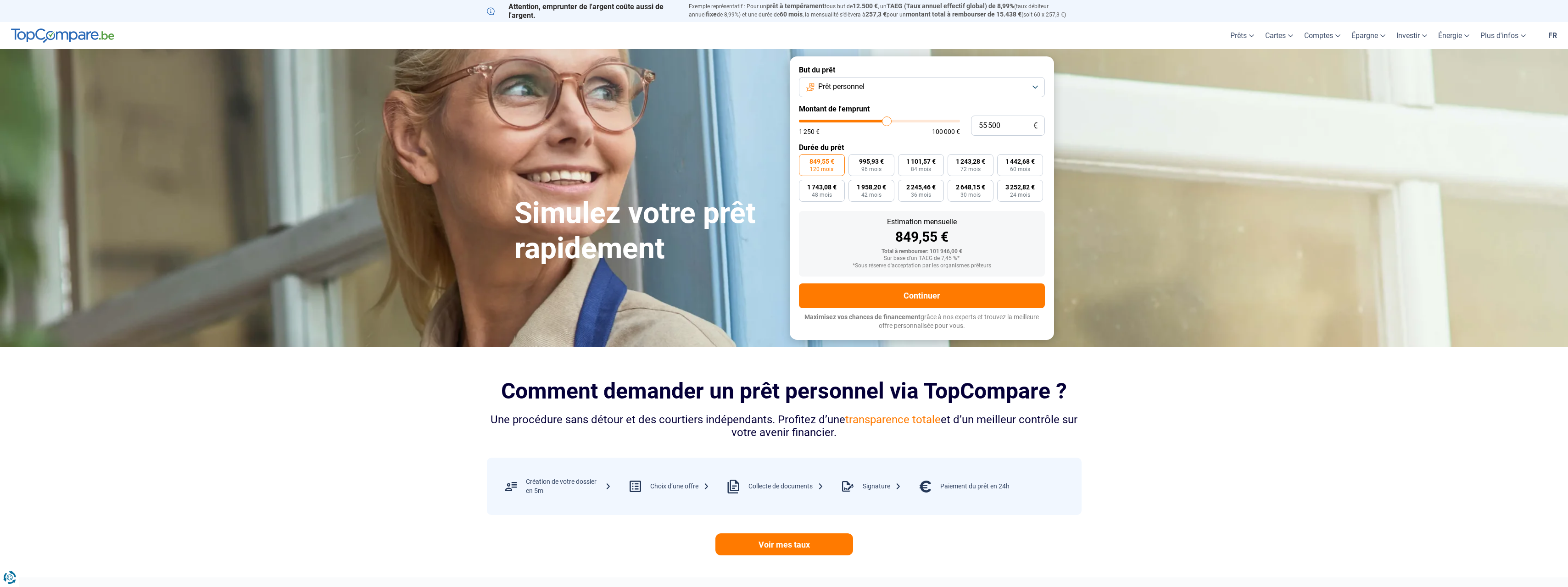
type input "55000"
type input "54 750"
type input "54750"
type input "54 250"
type input "54250"
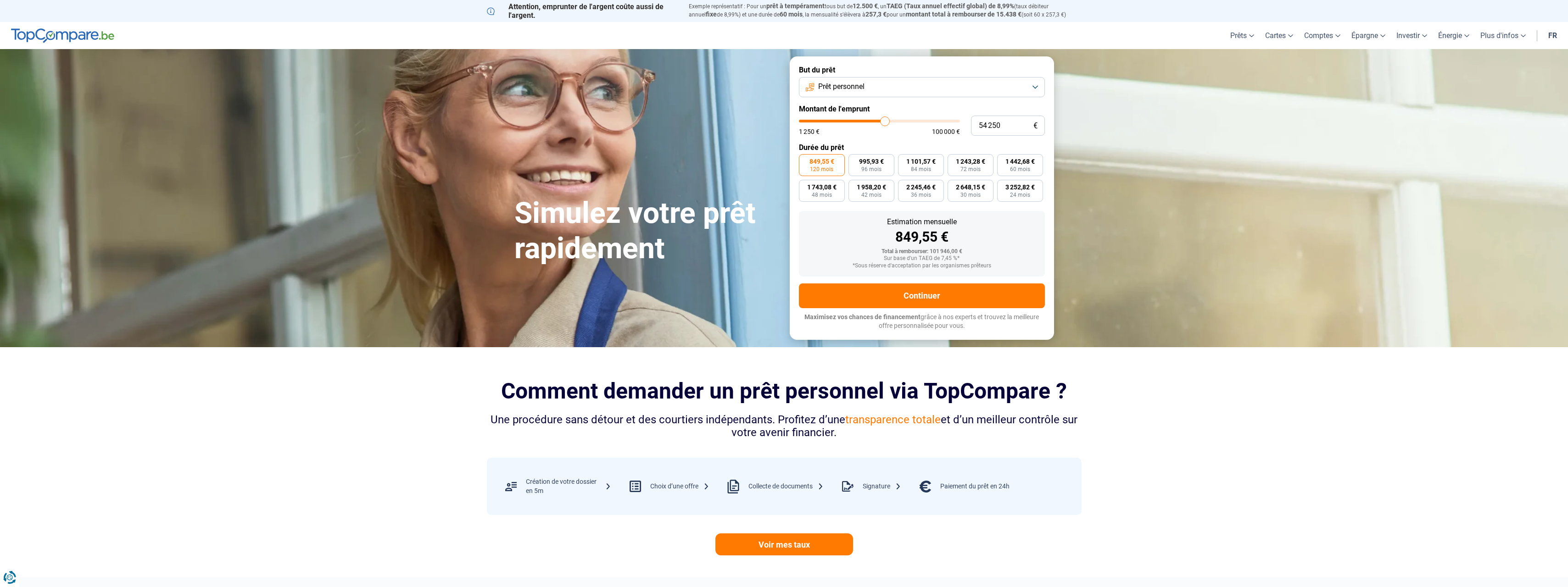
type input "54 000"
type input "54000"
type input "53 500"
type input "53500"
type input "53 250"
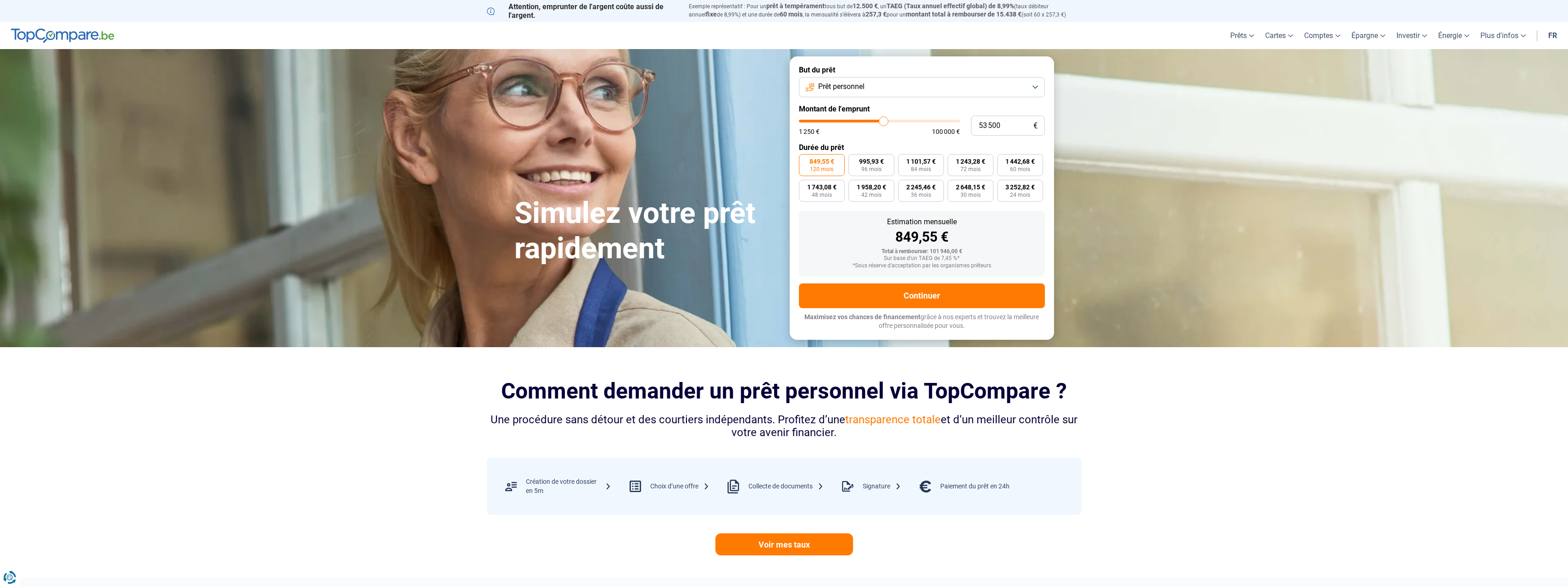
type input "53250"
type input "53 000"
type input "53000"
type input "52 750"
type input "52750"
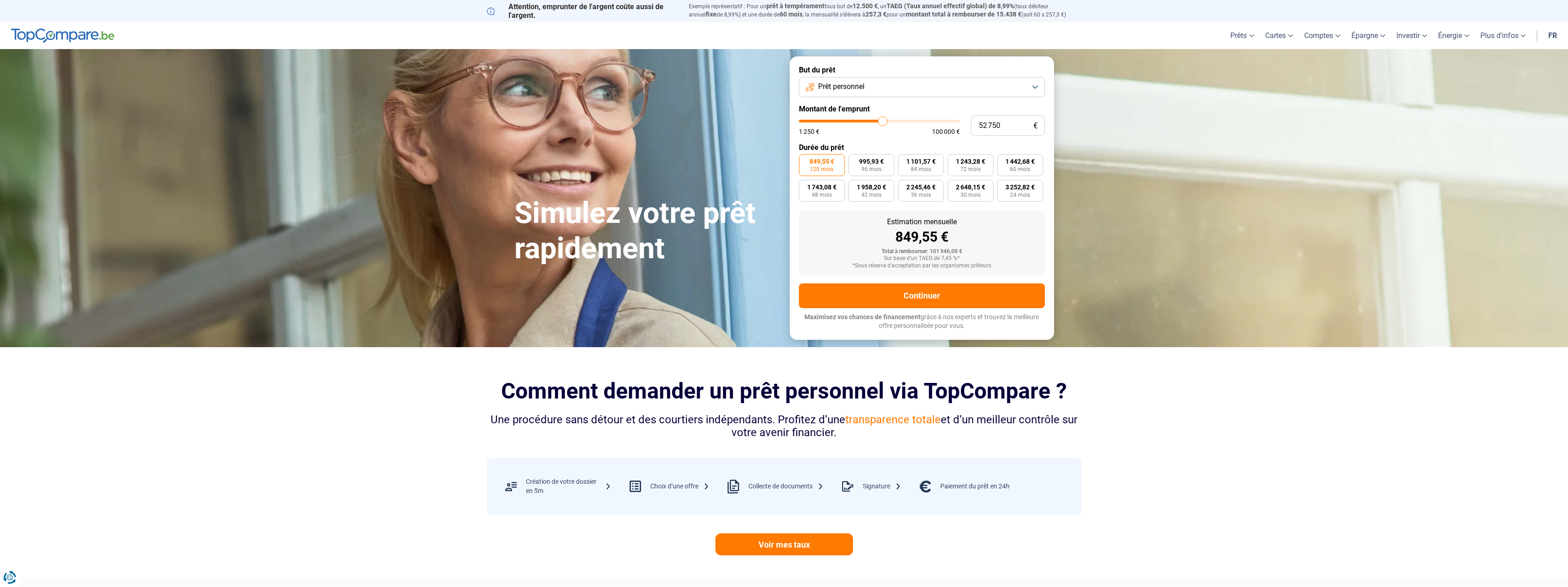
type input "52 500"
type input "52500"
type input "52 000"
type input "52000"
type input "51 750"
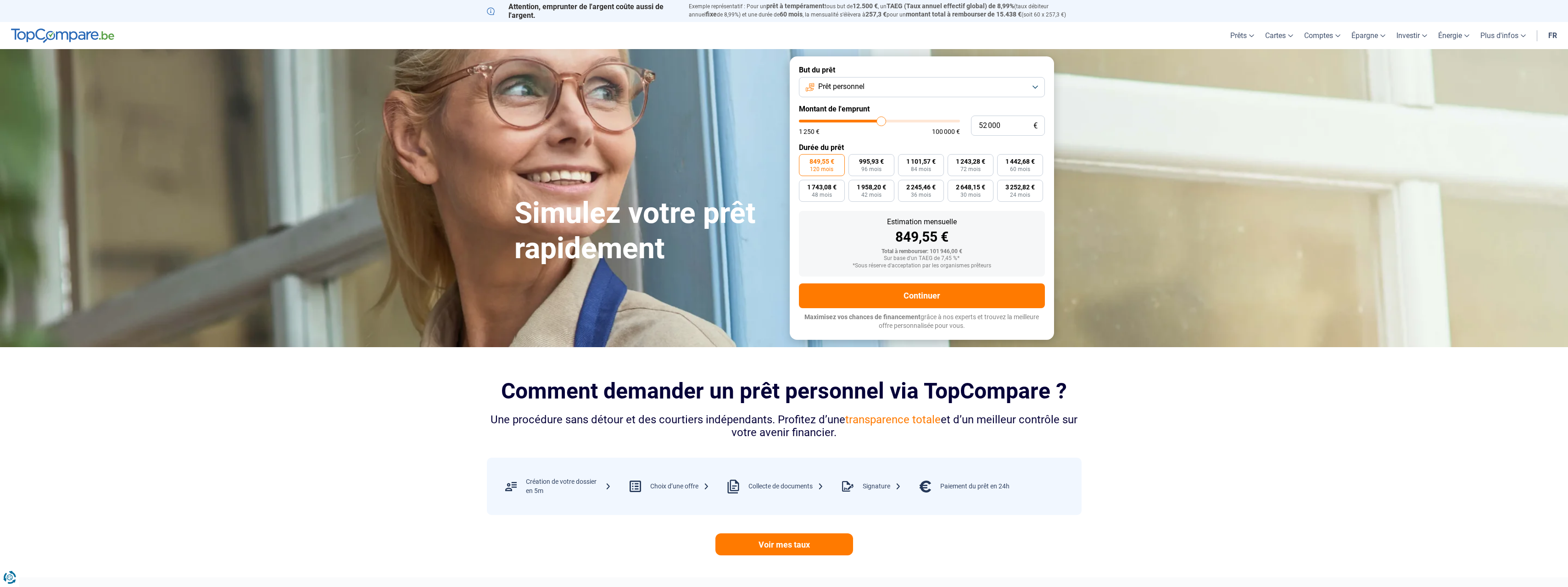
type input "51750"
type input "51 500"
type input "51500"
type input "51 250"
type input "51250"
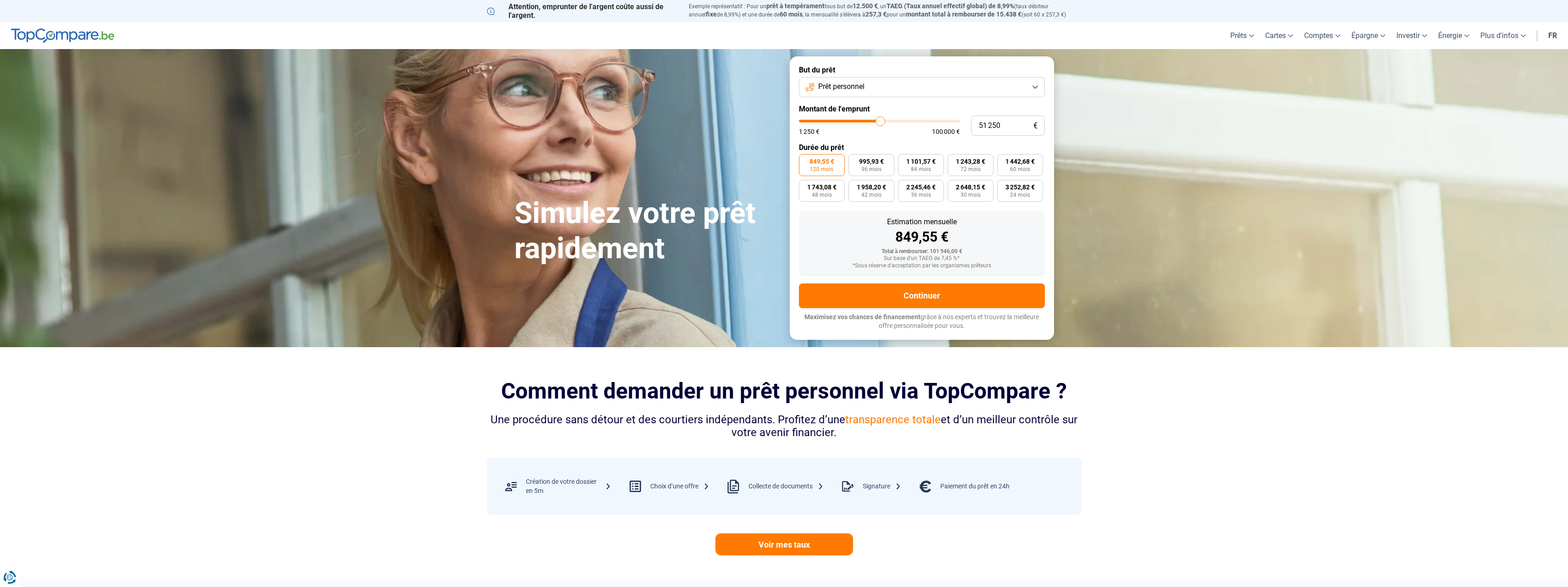
type input "51 000"
drag, startPoint x: 912, startPoint y: 122, endPoint x: 860, endPoint y: 118, distance: 52.2
click at [860, 119] on input "range" at bounding box center [880, 121] width 161 height 3
click at [858, 122] on input "range" at bounding box center [880, 121] width 161 height 3
click at [860, 121] on input "range" at bounding box center [880, 121] width 161 height 3
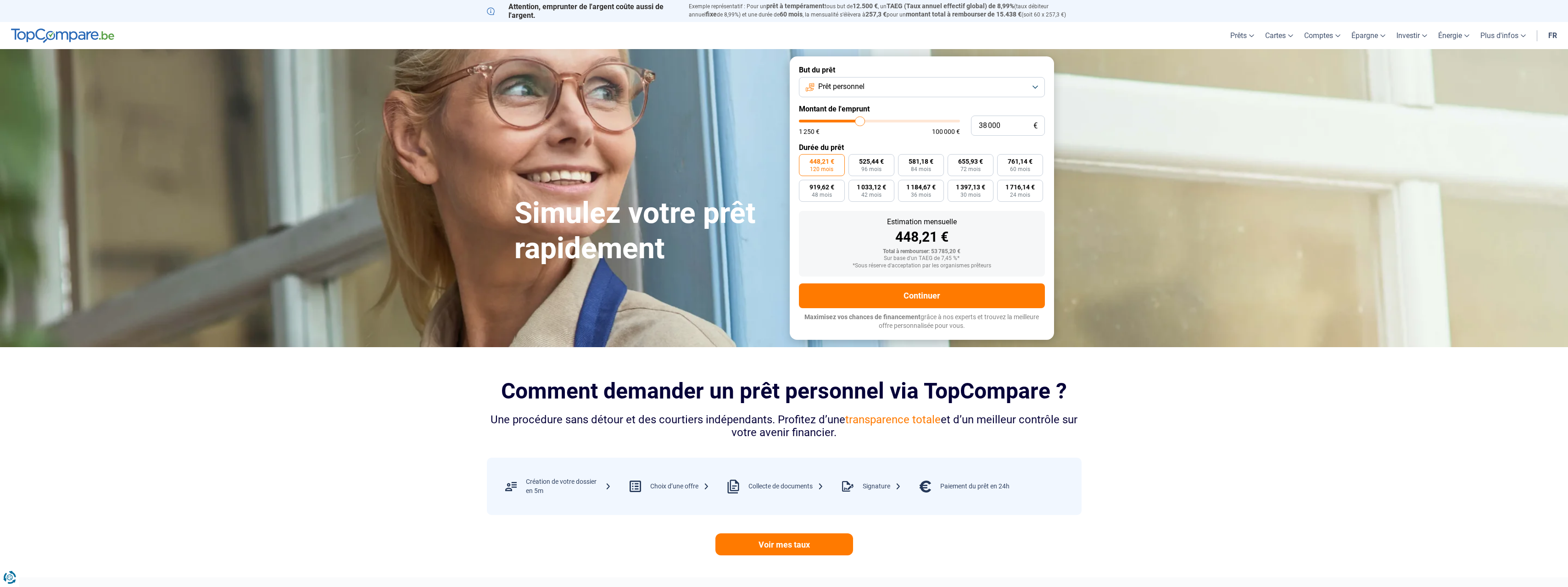
click at [860, 122] on input "range" at bounding box center [880, 121] width 161 height 3
drag, startPoint x: 864, startPoint y: 121, endPoint x: 914, endPoint y: 118, distance: 50.1
click at [914, 119] on input "range" at bounding box center [880, 121] width 161 height 3
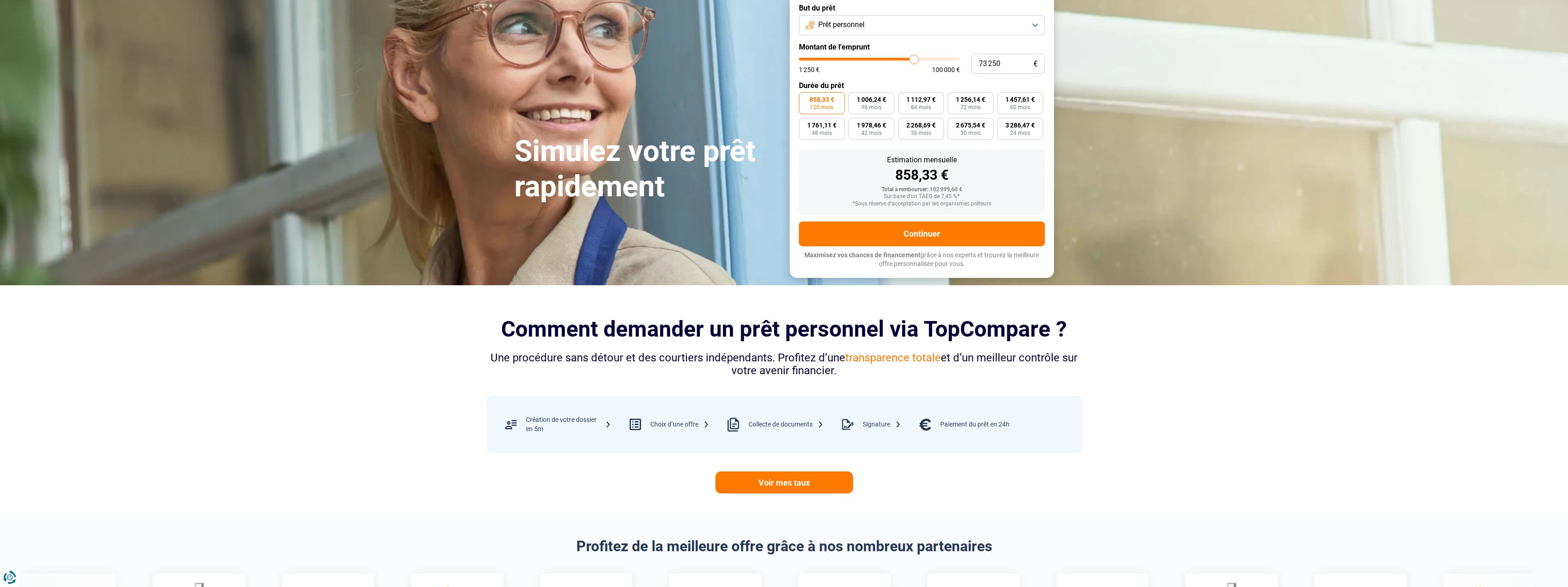
scroll to position [46, 0]
